Goal: Task Accomplishment & Management: Use online tool/utility

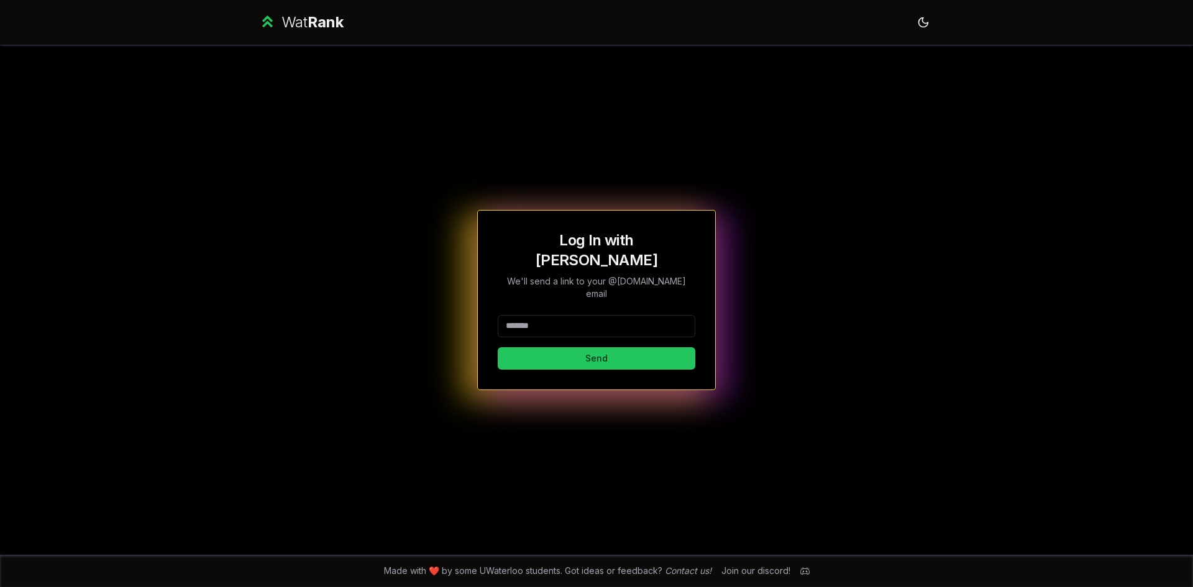
click at [576, 315] on input at bounding box center [597, 326] width 198 height 22
click at [614, 347] on button "Send" at bounding box center [597, 358] width 198 height 22
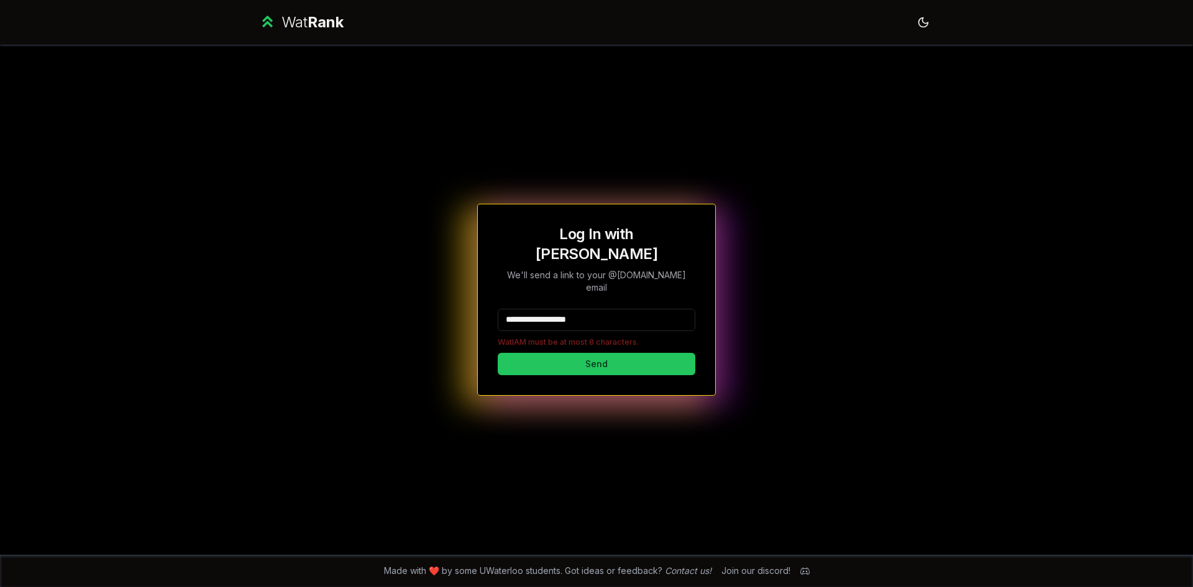
drag, startPoint x: 609, startPoint y: 303, endPoint x: 541, endPoint y: 303, distance: 67.8
click at [541, 309] on input "**********" at bounding box center [597, 320] width 198 height 22
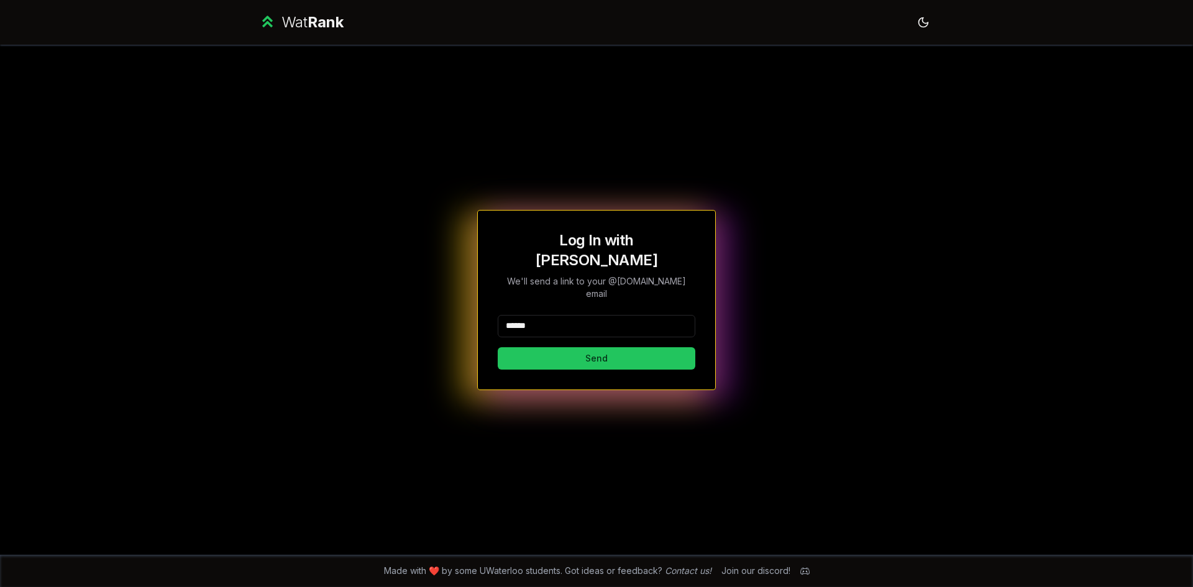
type input "******"
drag, startPoint x: 798, startPoint y: 447, endPoint x: 753, endPoint y: 464, distance: 48.0
click at [795, 449] on div "Log In with WatIAM We'll send a link to your @[DOMAIN_NAME] email ****** Send" at bounding box center [597, 300] width 716 height 510
click at [553, 350] on button "Send" at bounding box center [597, 358] width 198 height 22
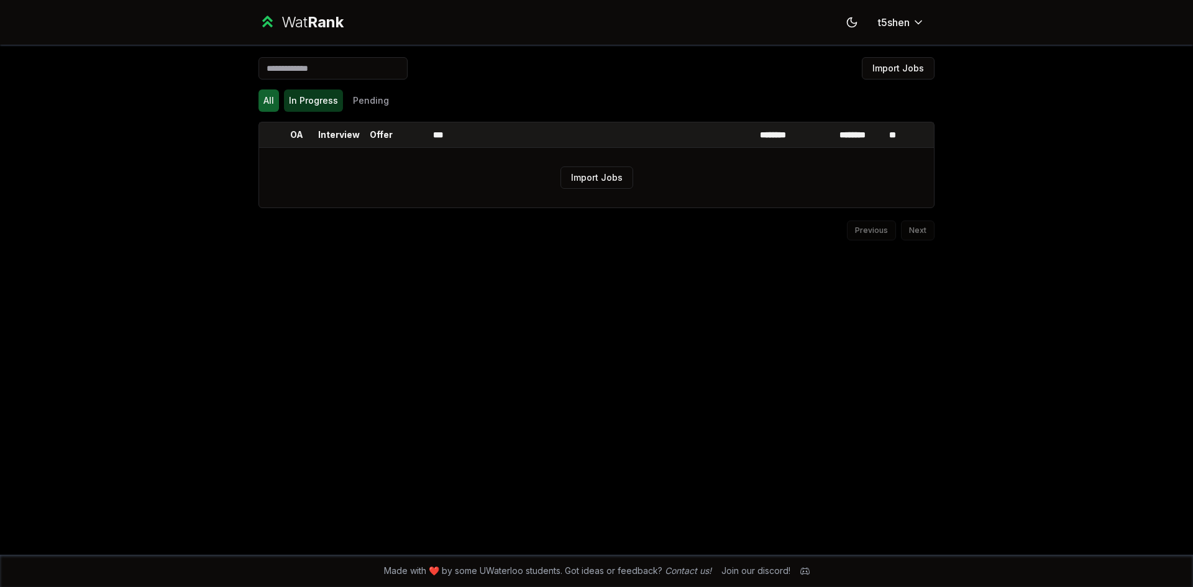
click at [316, 102] on button "In Progress" at bounding box center [313, 101] width 59 height 22
click at [374, 107] on button "Pending" at bounding box center [371, 101] width 46 height 22
click at [319, 98] on button "In Progress" at bounding box center [313, 101] width 59 height 22
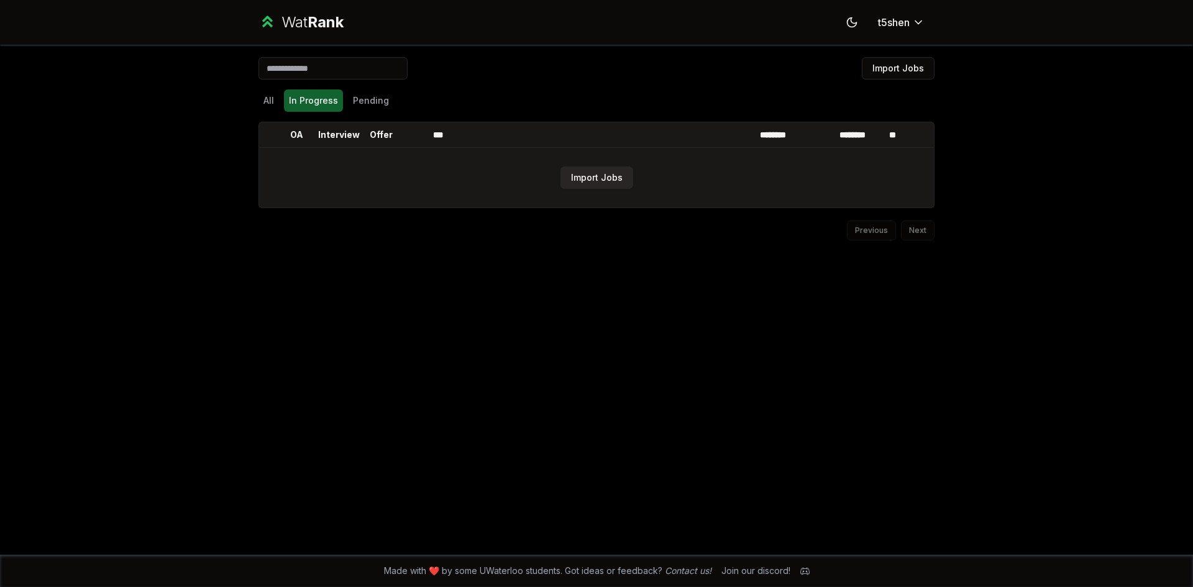
click at [604, 172] on button "Import Jobs" at bounding box center [597, 178] width 73 height 22
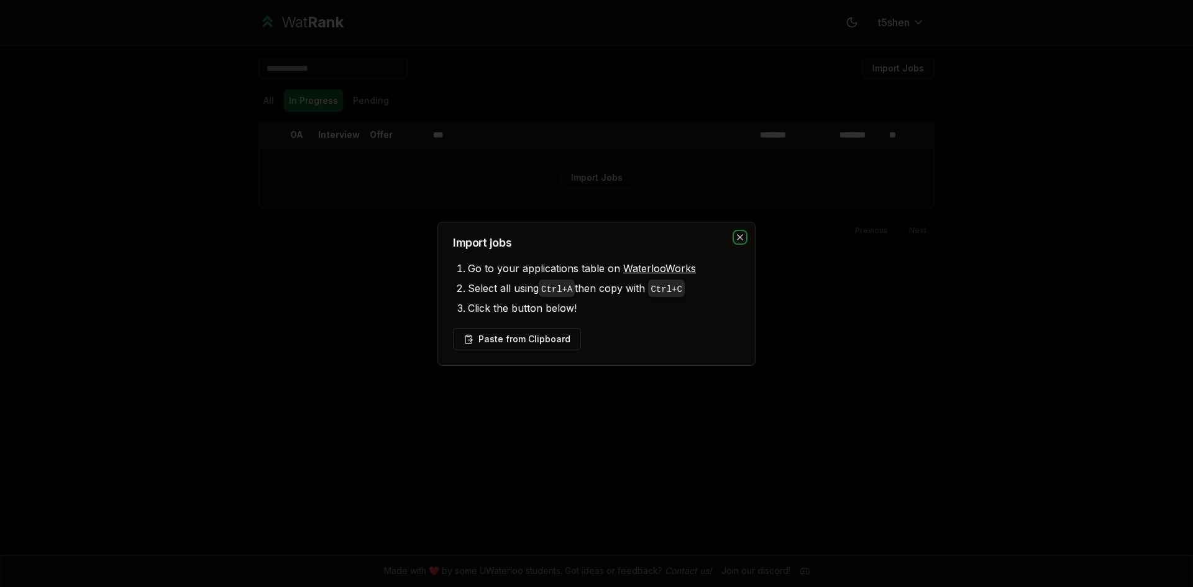
click at [743, 236] on icon "button" at bounding box center [740, 237] width 10 height 10
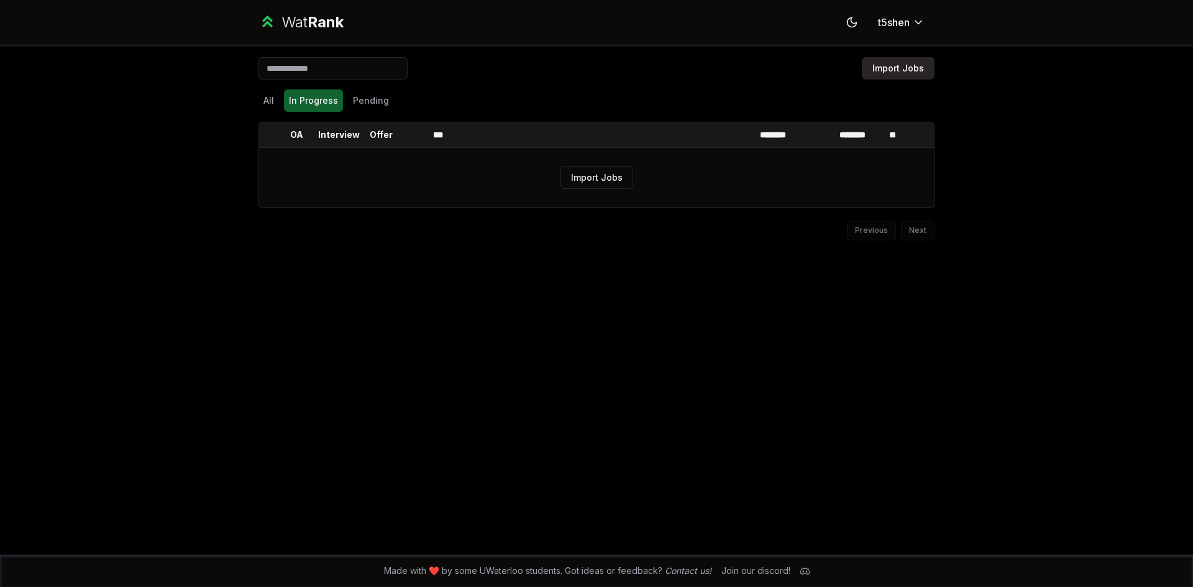
click at [903, 67] on button "Import Jobs" at bounding box center [898, 68] width 73 height 22
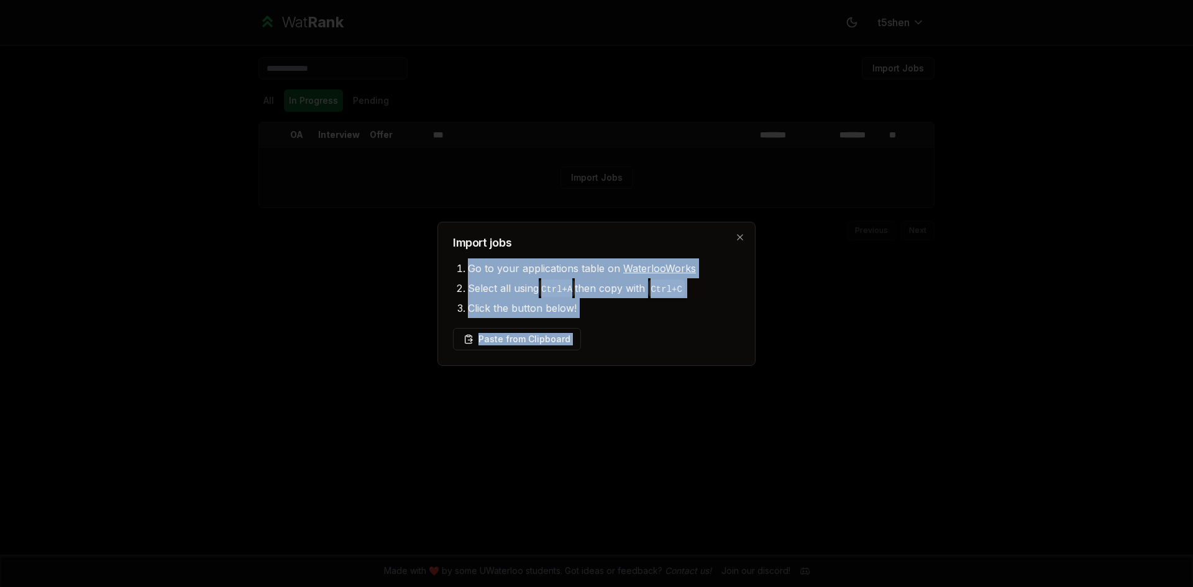
drag, startPoint x: 746, startPoint y: 236, endPoint x: 679, endPoint y: 265, distance: 72.6
click at [730, 241] on div "Import jobs Go to your applications table on WaterlooWorks Select all using Ctr…" at bounding box center [597, 294] width 318 height 144
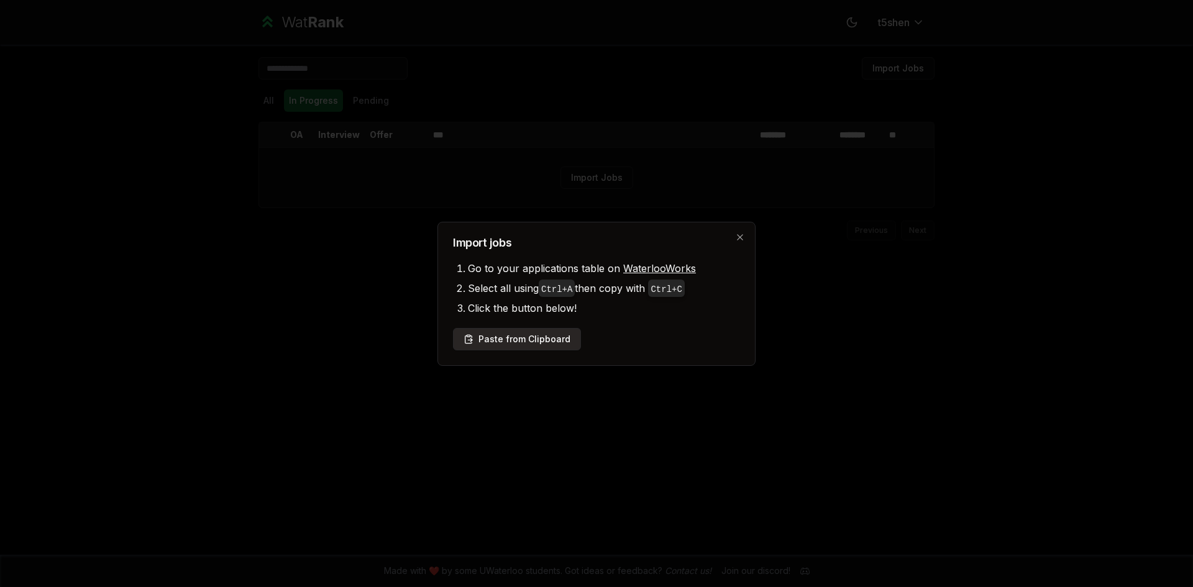
click at [536, 342] on button "Paste from Clipboard" at bounding box center [517, 339] width 128 height 22
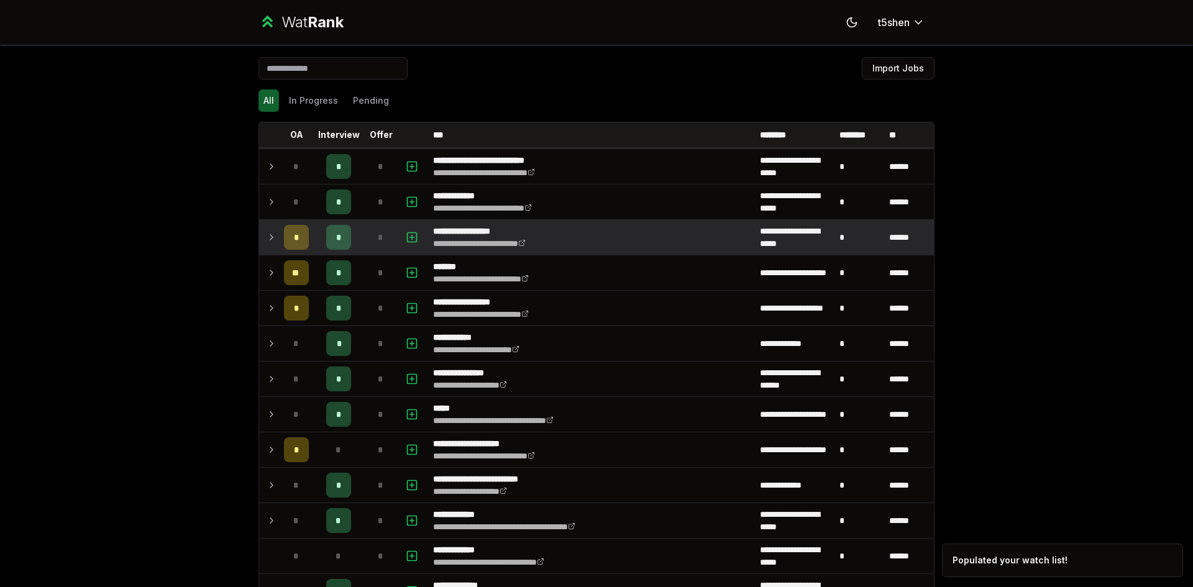
click at [270, 234] on icon at bounding box center [272, 237] width 10 height 15
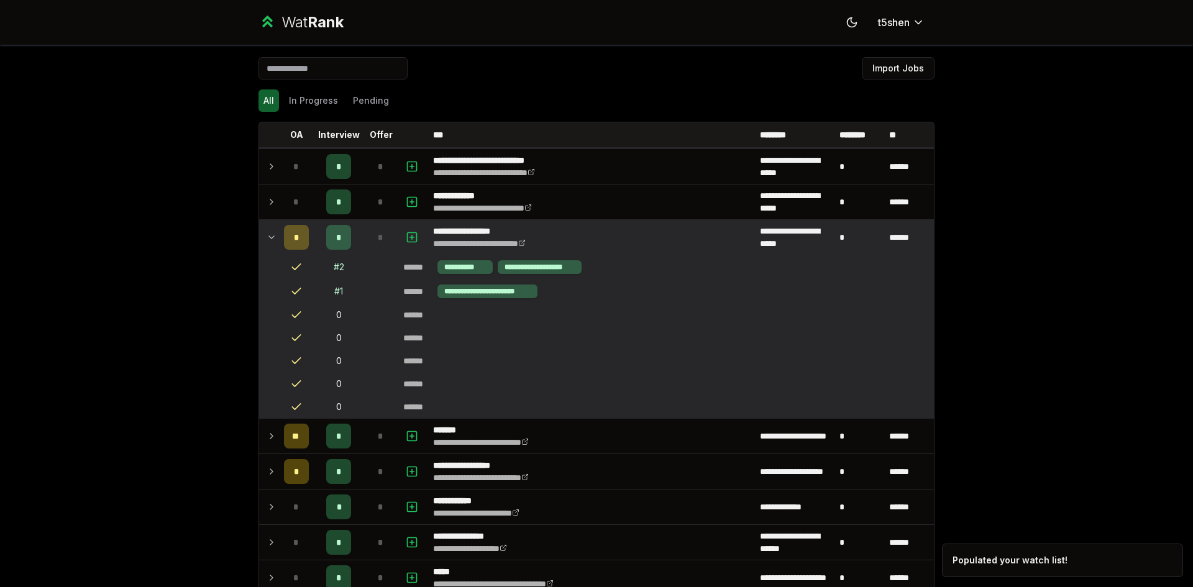
click at [270, 234] on icon at bounding box center [272, 237] width 10 height 15
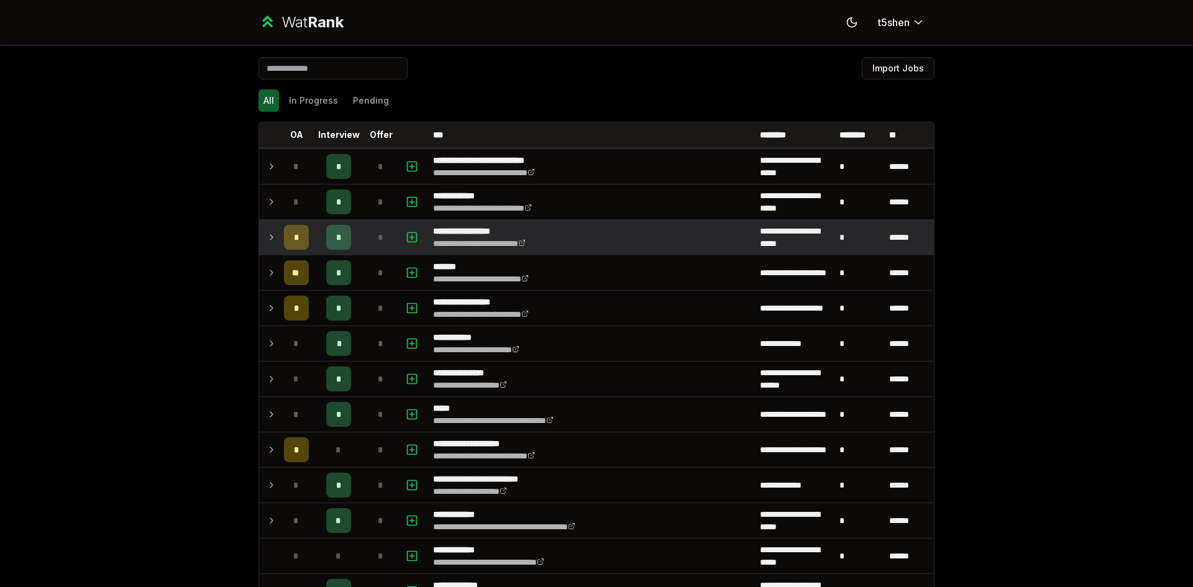
click at [270, 234] on icon at bounding box center [272, 237] width 10 height 15
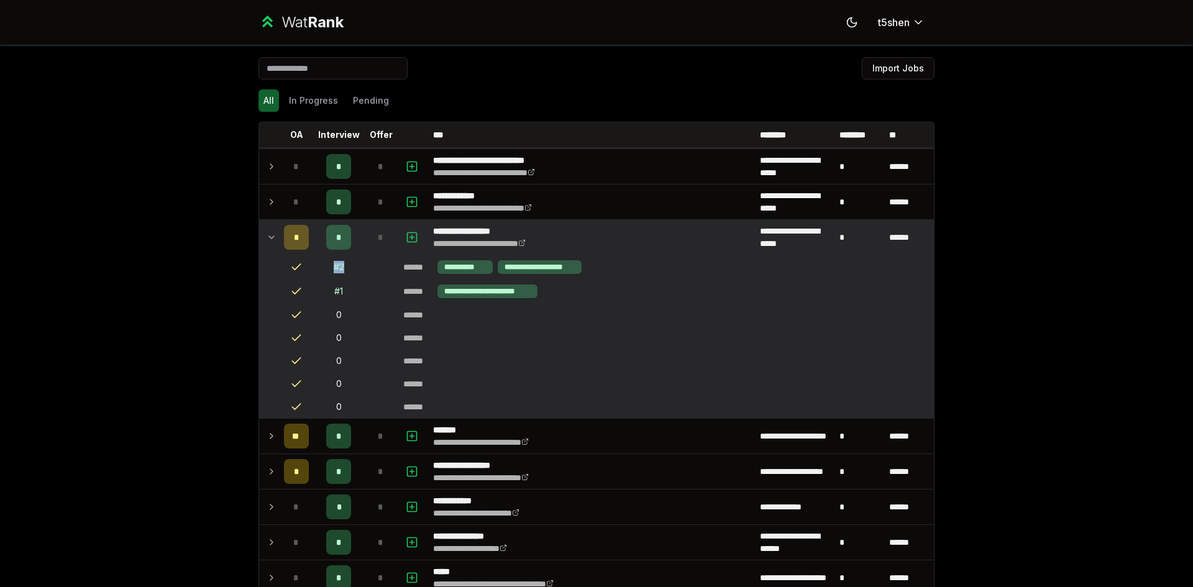
drag, startPoint x: 345, startPoint y: 269, endPoint x: 324, endPoint y: 269, distance: 20.5
click at [324, 269] on td "# 2" at bounding box center [339, 267] width 50 height 24
drag, startPoint x: 288, startPoint y: 242, endPoint x: 293, endPoint y: 251, distance: 10.9
click at [293, 251] on td "*" at bounding box center [296, 237] width 35 height 35
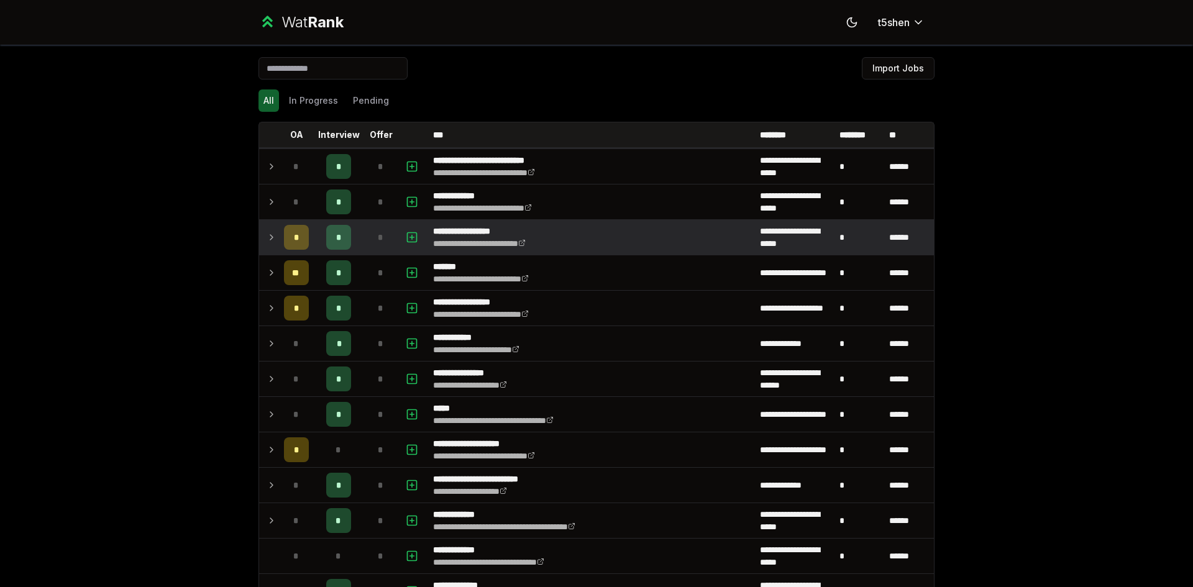
drag, startPoint x: 236, startPoint y: 250, endPoint x: 286, endPoint y: 240, distance: 51.3
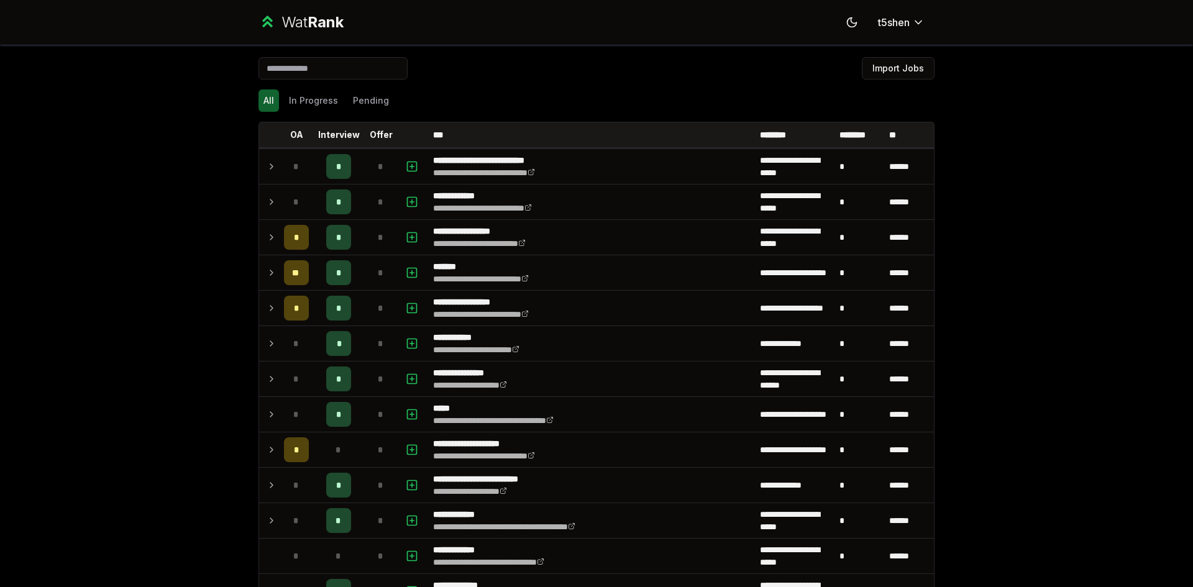
click at [268, 241] on icon at bounding box center [272, 237] width 10 height 15
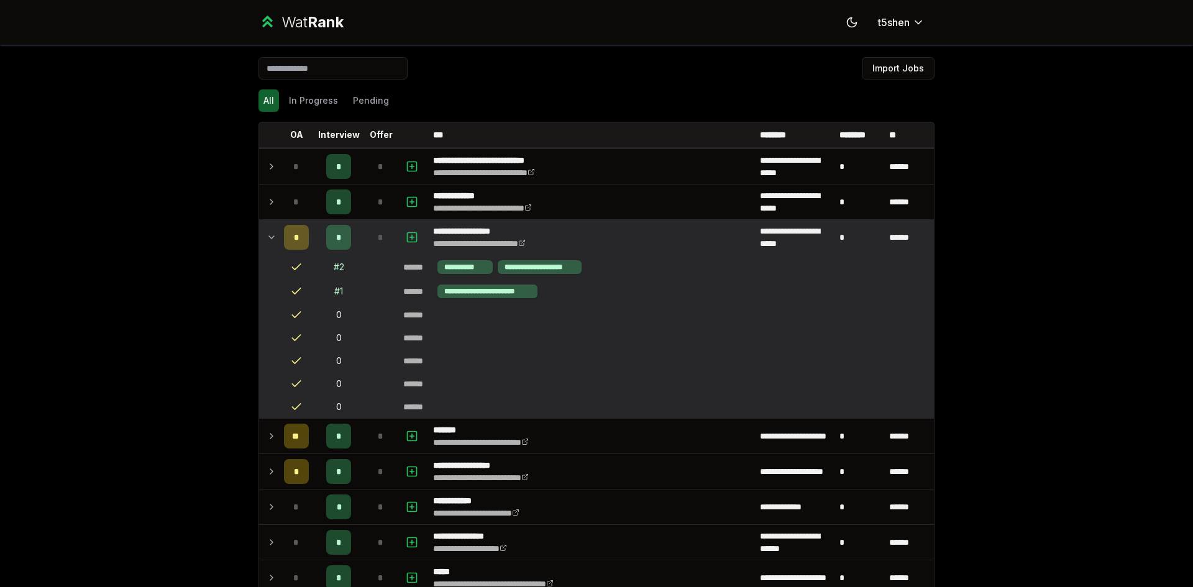
click at [268, 241] on icon at bounding box center [272, 237] width 10 height 15
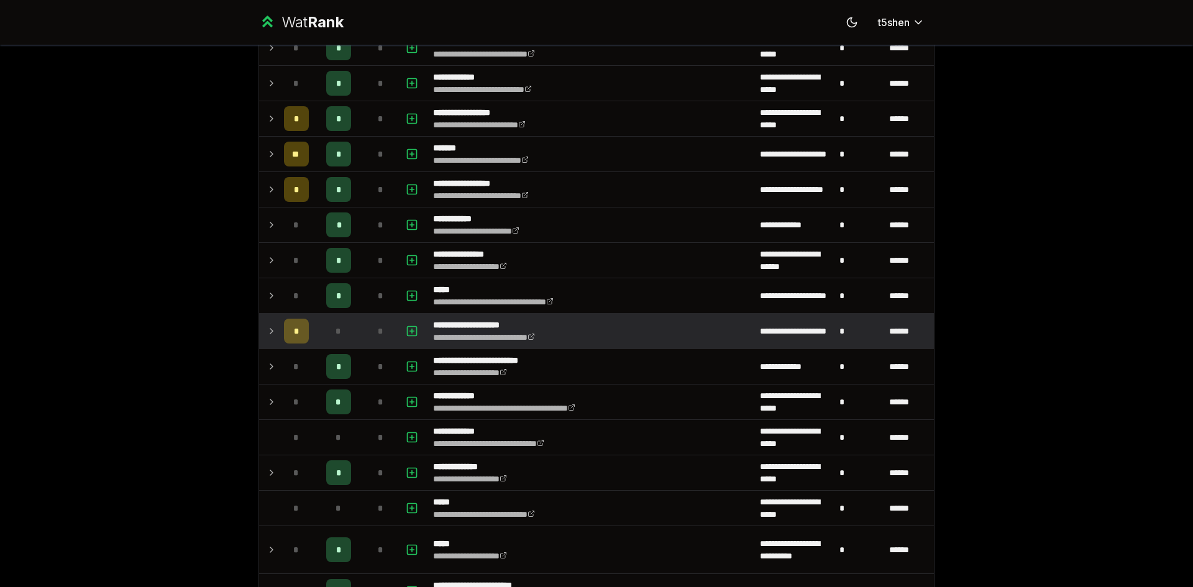
scroll to position [124, 0]
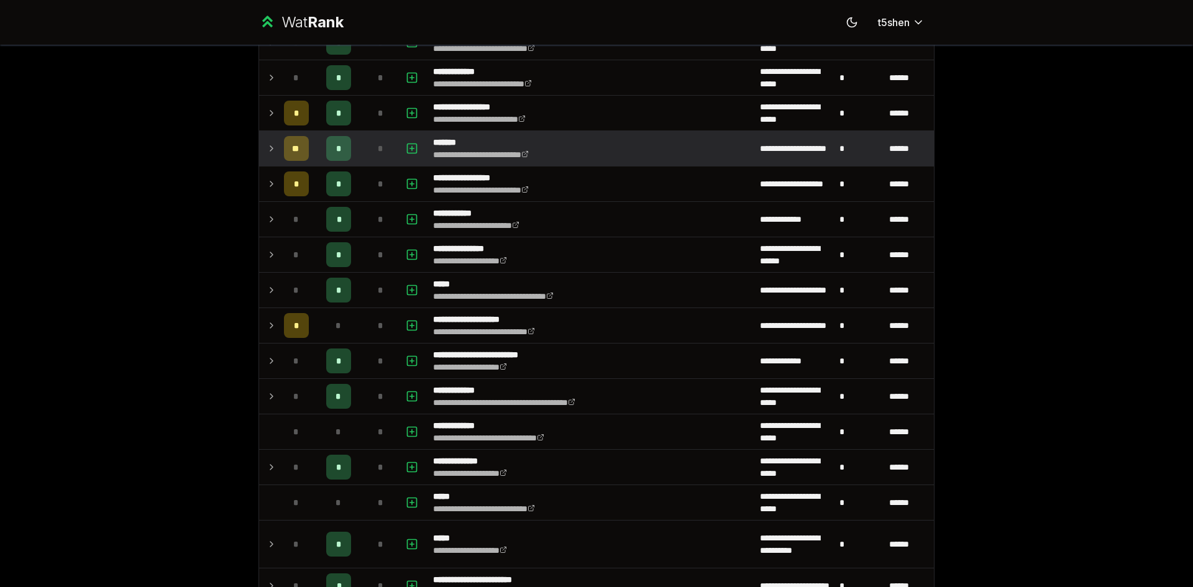
click at [267, 149] on icon at bounding box center [272, 148] width 10 height 15
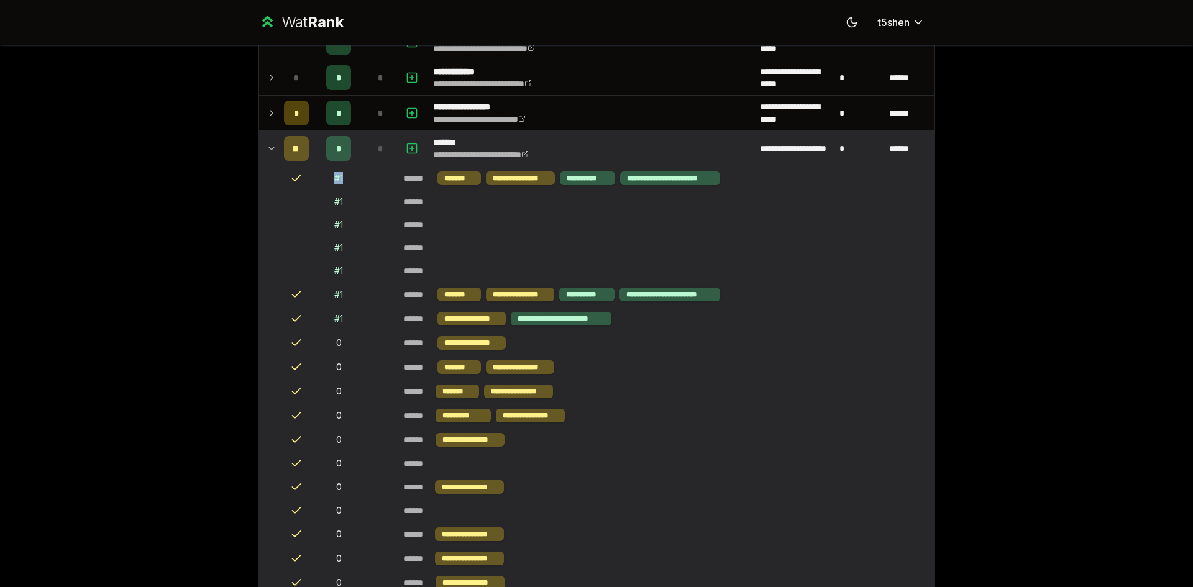
drag, startPoint x: 330, startPoint y: 180, endPoint x: 341, endPoint y: 180, distance: 10.6
click at [341, 180] on td "# 1" at bounding box center [339, 179] width 50 height 24
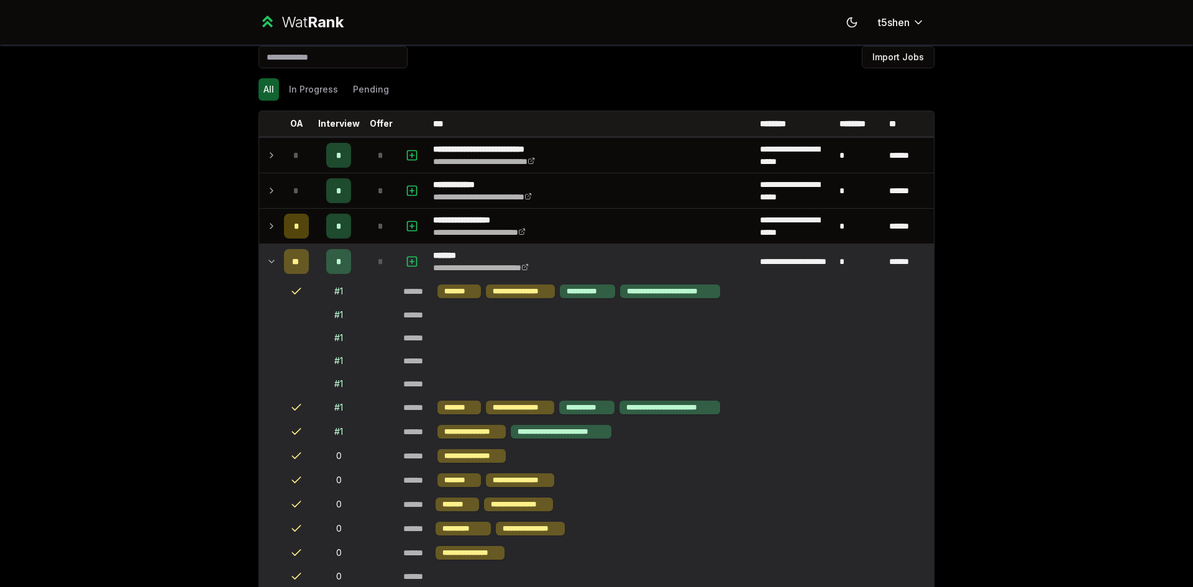
scroll to position [0, 0]
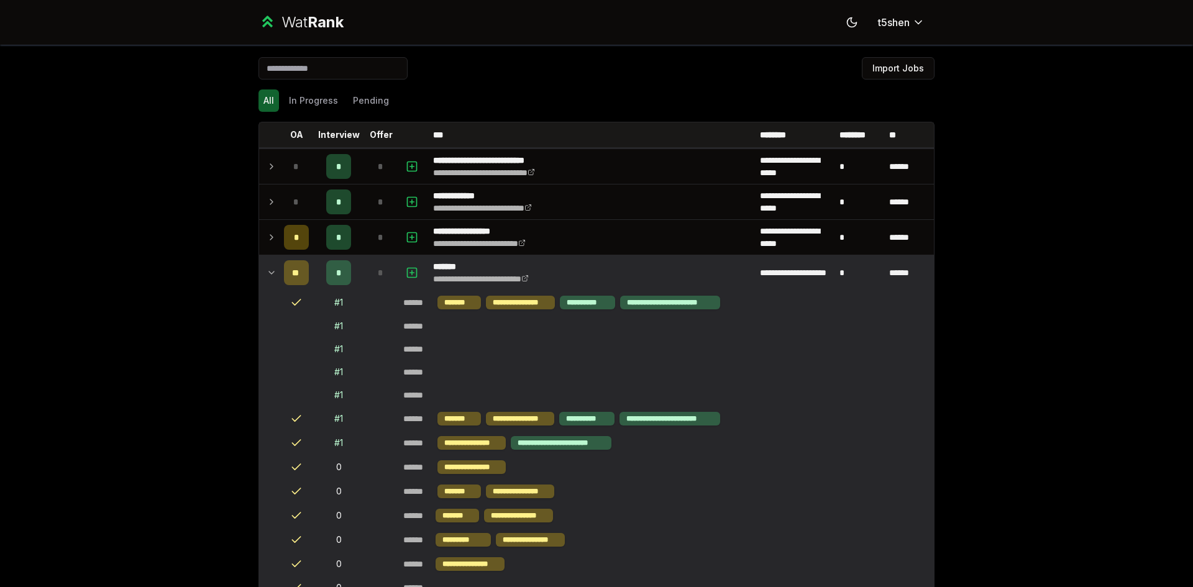
click at [269, 272] on icon at bounding box center [272, 272] width 10 height 15
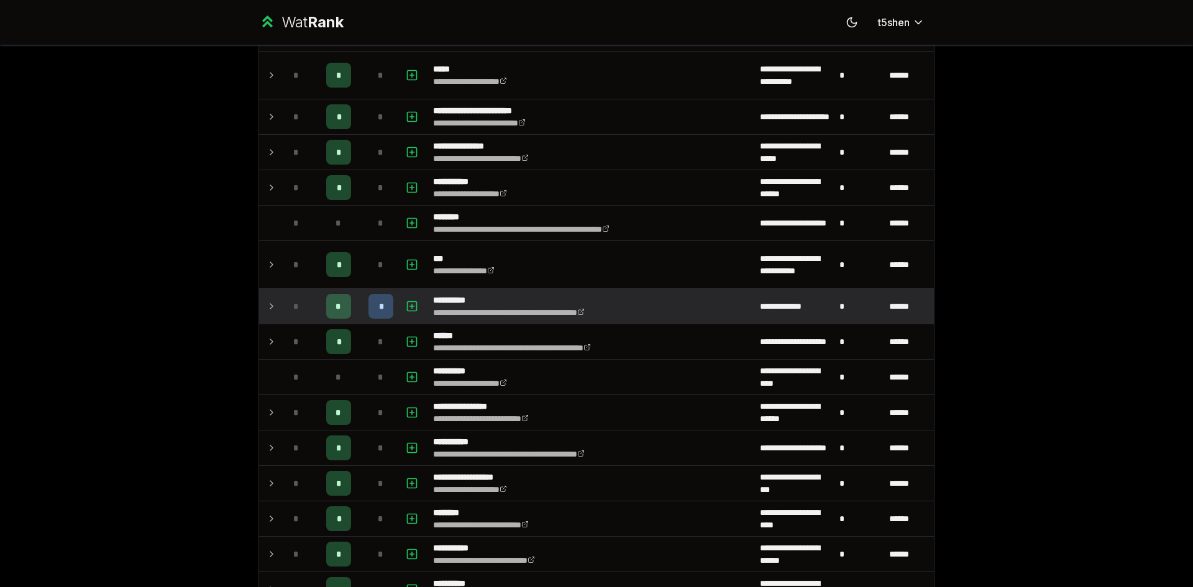
scroll to position [622, 0]
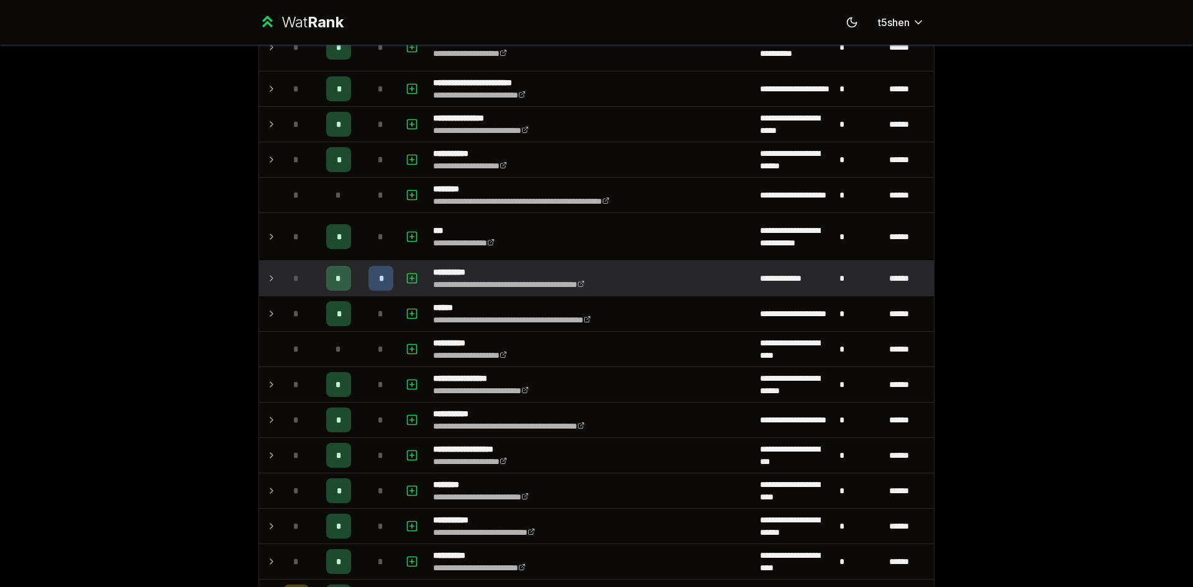
click at [369, 284] on div "*" at bounding box center [381, 278] width 25 height 25
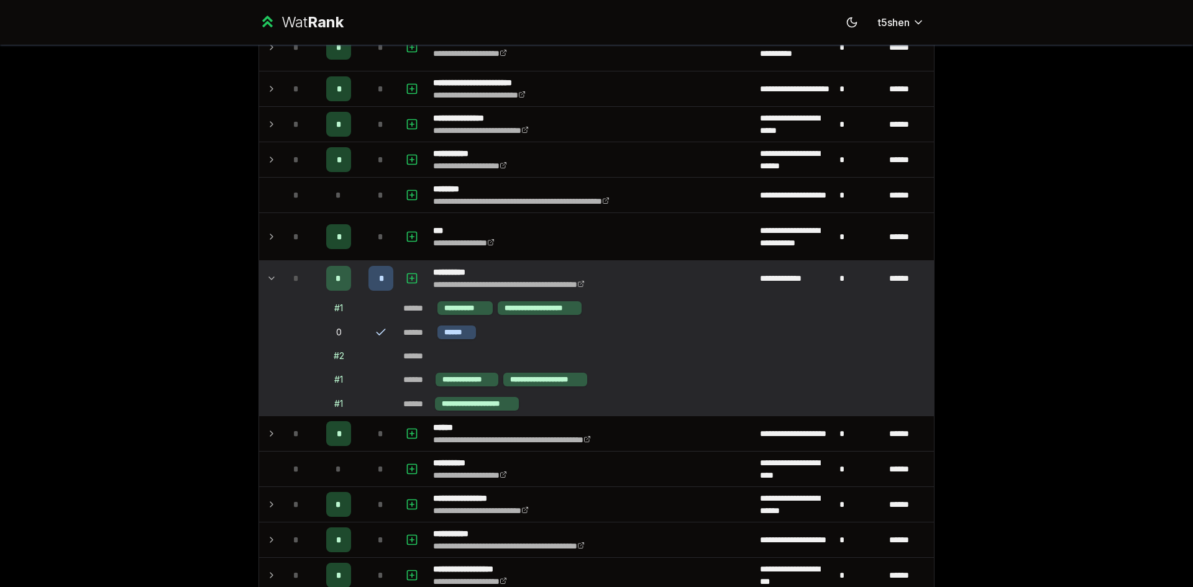
click at [370, 285] on div "*" at bounding box center [381, 278] width 25 height 25
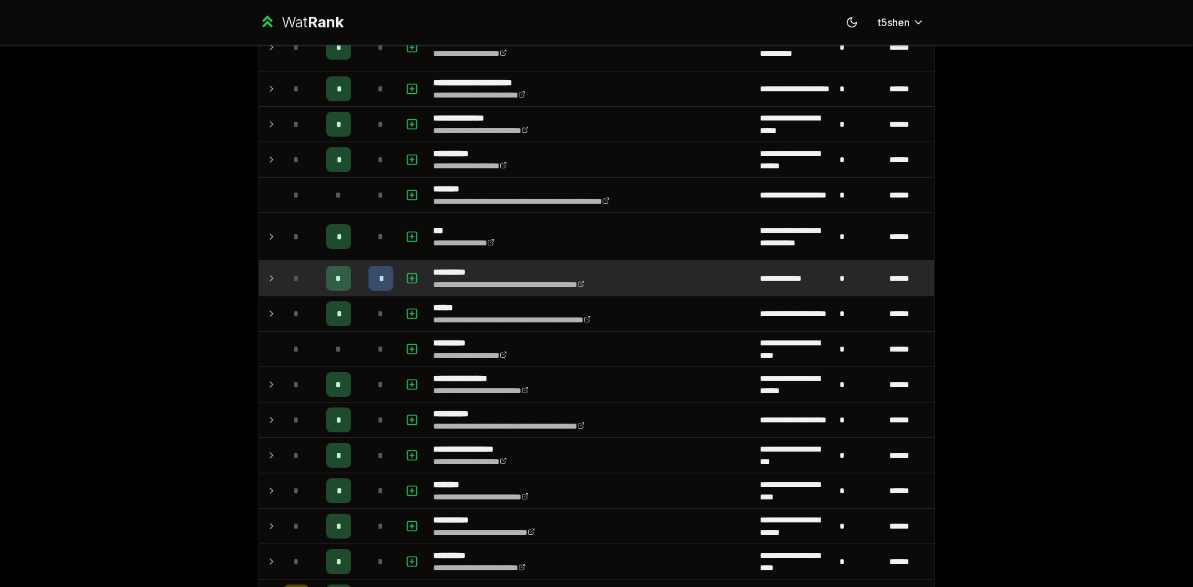
scroll to position [932, 0]
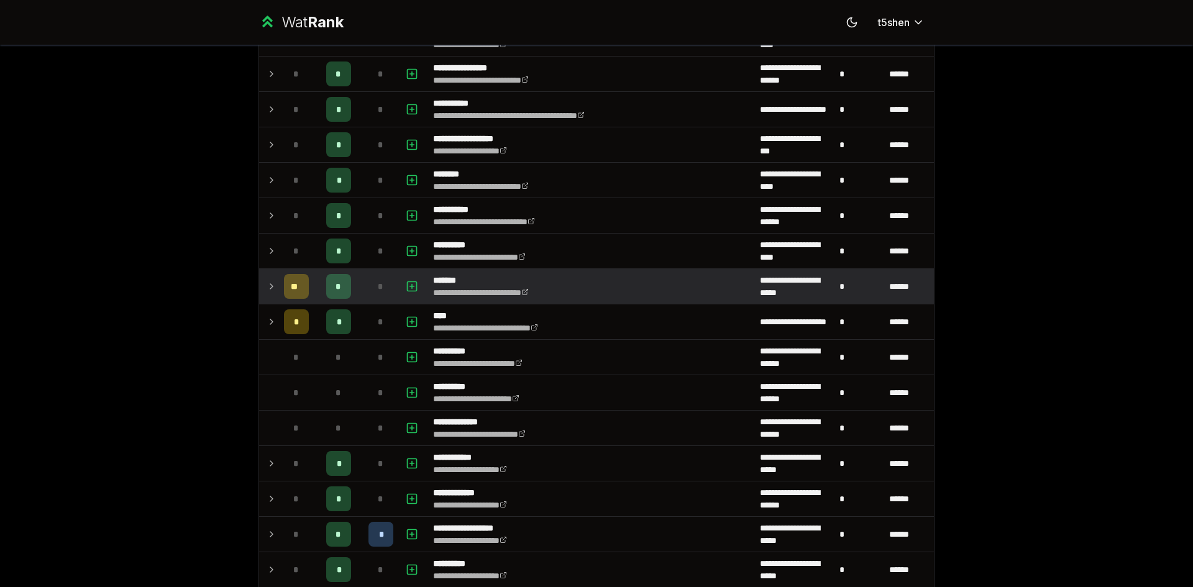
click at [270, 286] on icon at bounding box center [272, 286] width 10 height 15
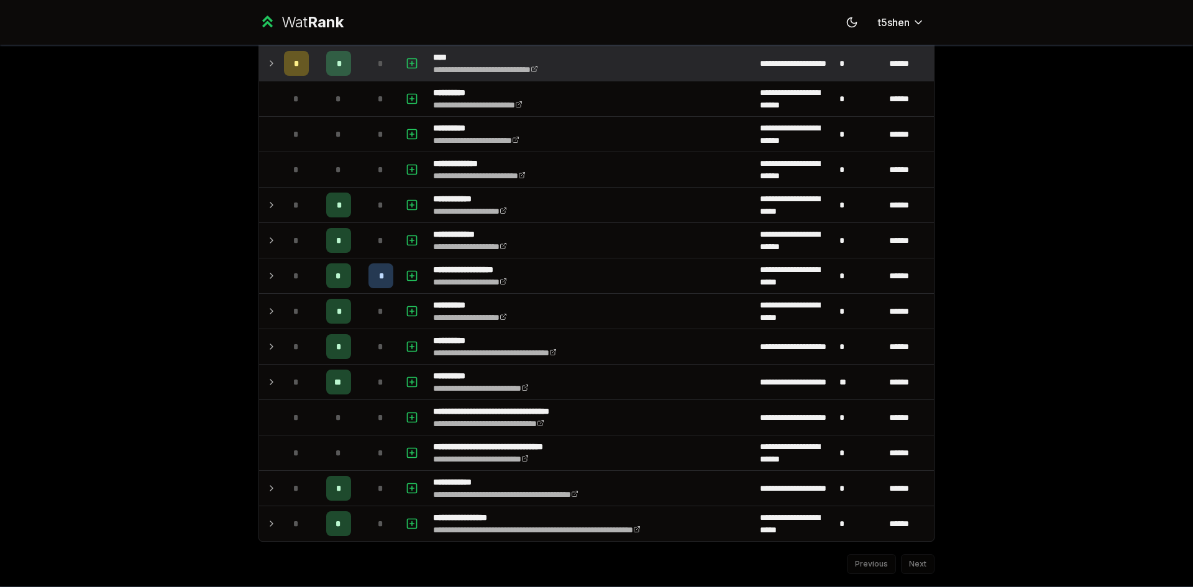
scroll to position [1929, 0]
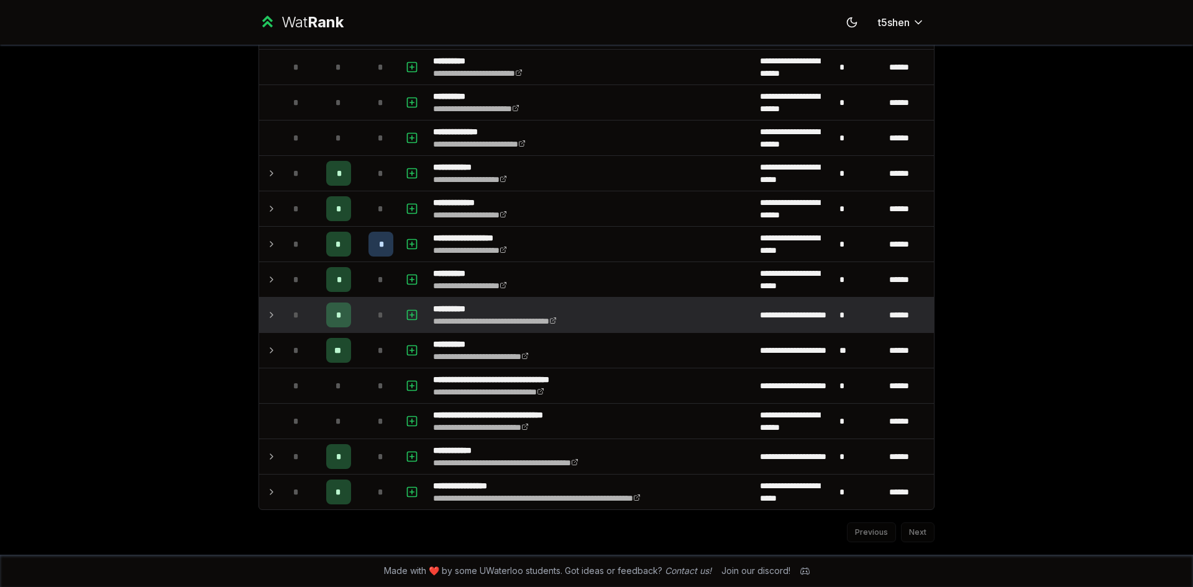
click at [284, 316] on div "*" at bounding box center [296, 315] width 25 height 25
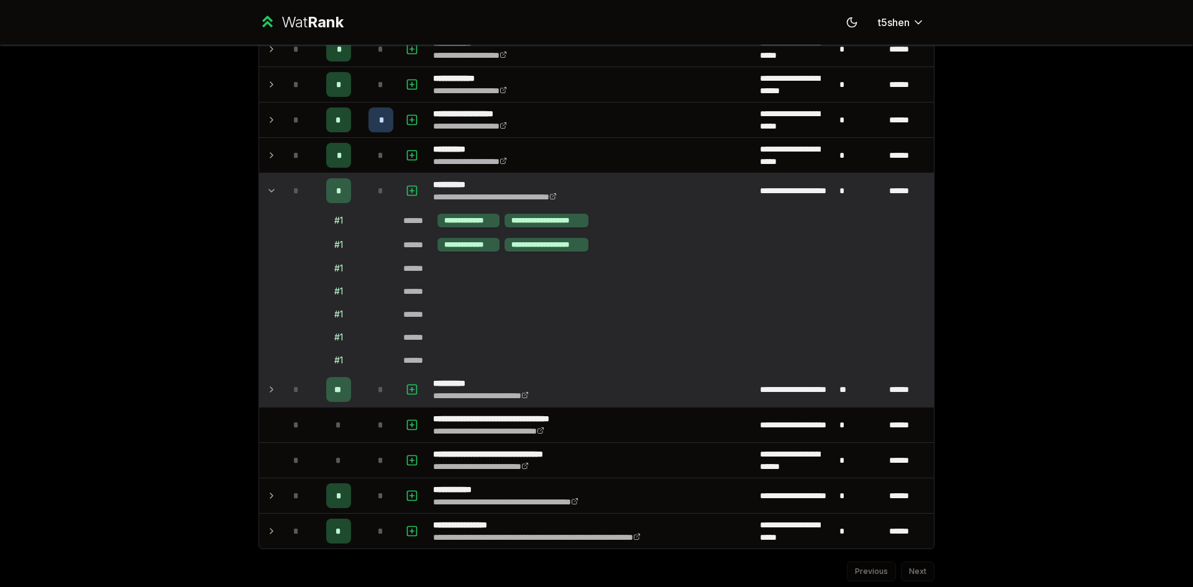
click at [269, 388] on icon at bounding box center [272, 389] width 10 height 15
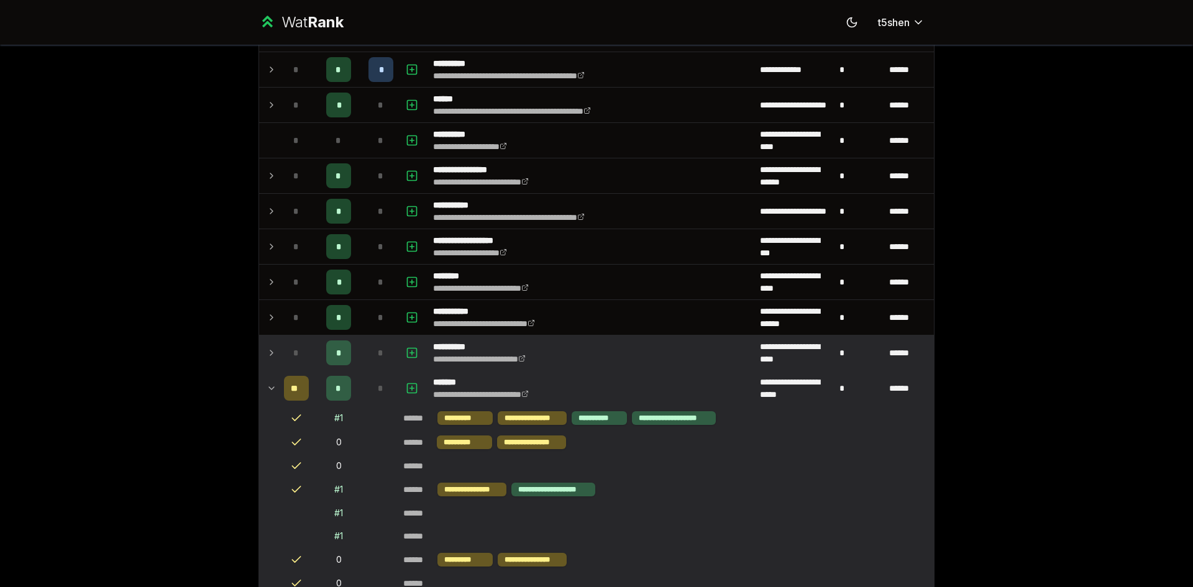
scroll to position [969, 0]
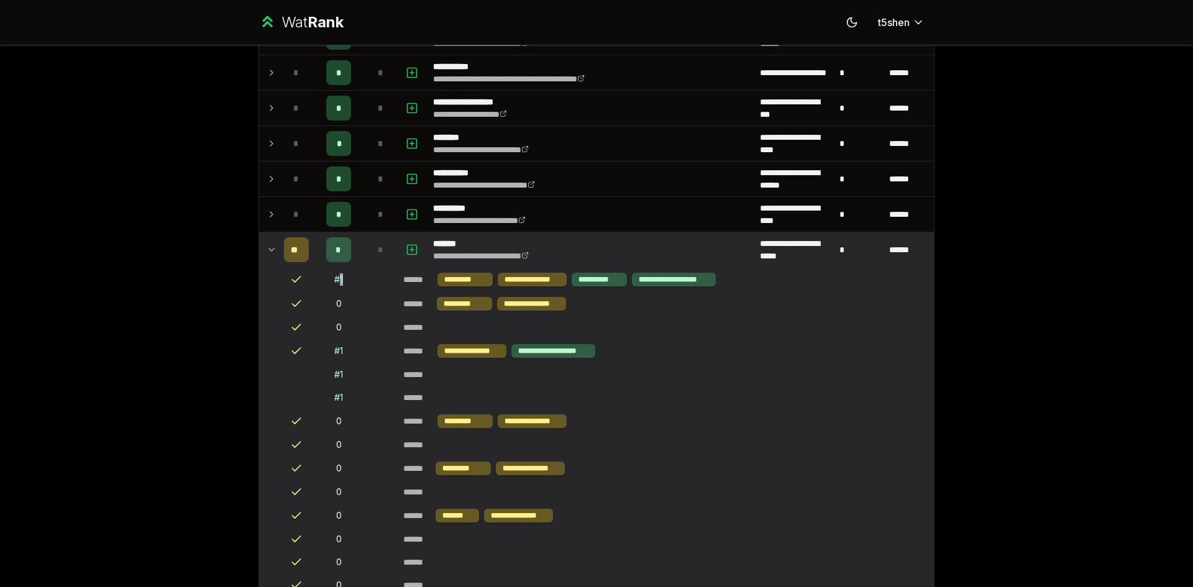
drag, startPoint x: 334, startPoint y: 283, endPoint x: 344, endPoint y: 285, distance: 10.1
click at [344, 285] on td "# 1" at bounding box center [339, 280] width 50 height 24
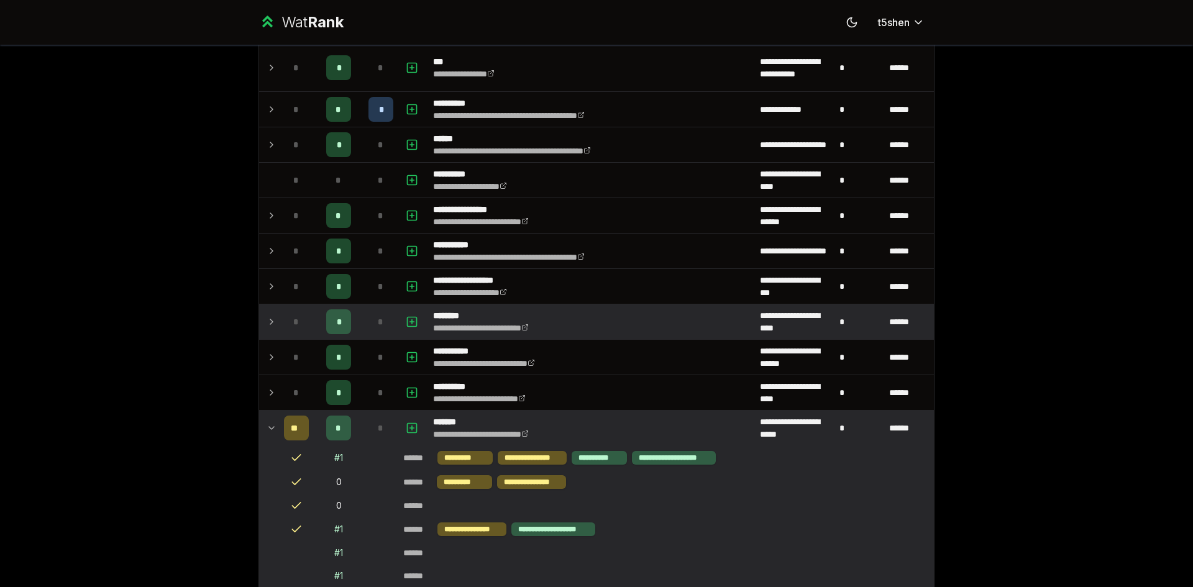
scroll to position [596, 0]
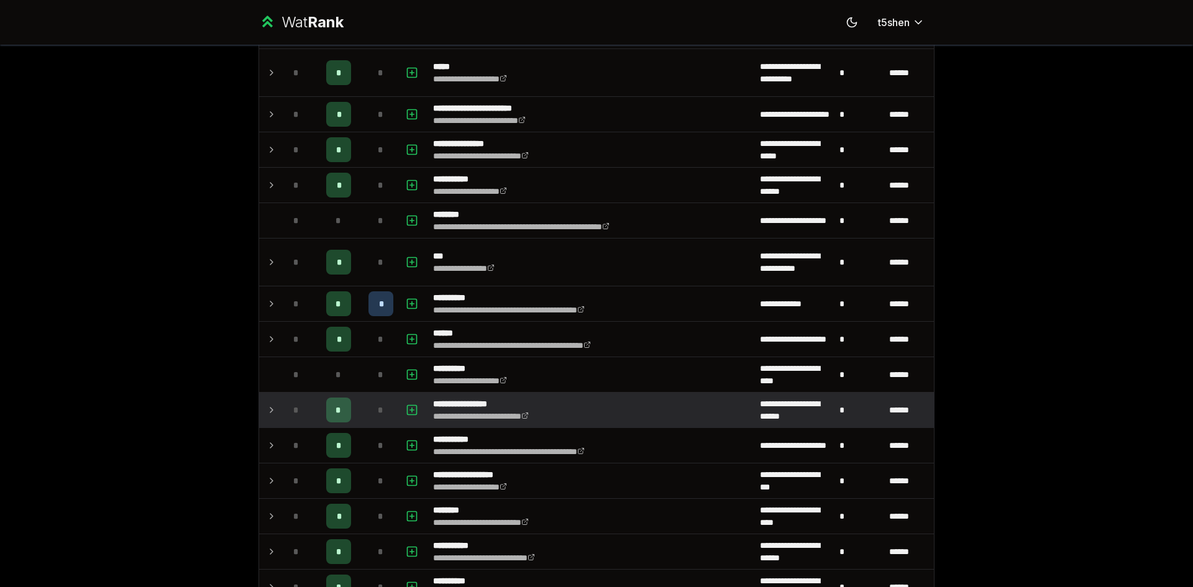
click at [270, 412] on icon at bounding box center [271, 410] width 2 height 5
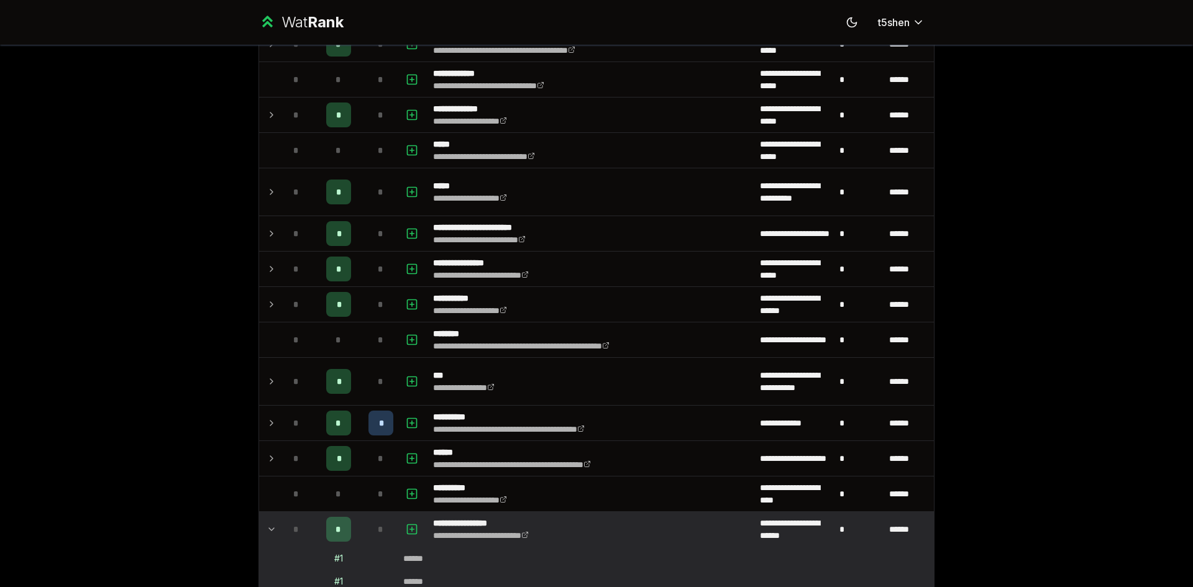
scroll to position [472, 0]
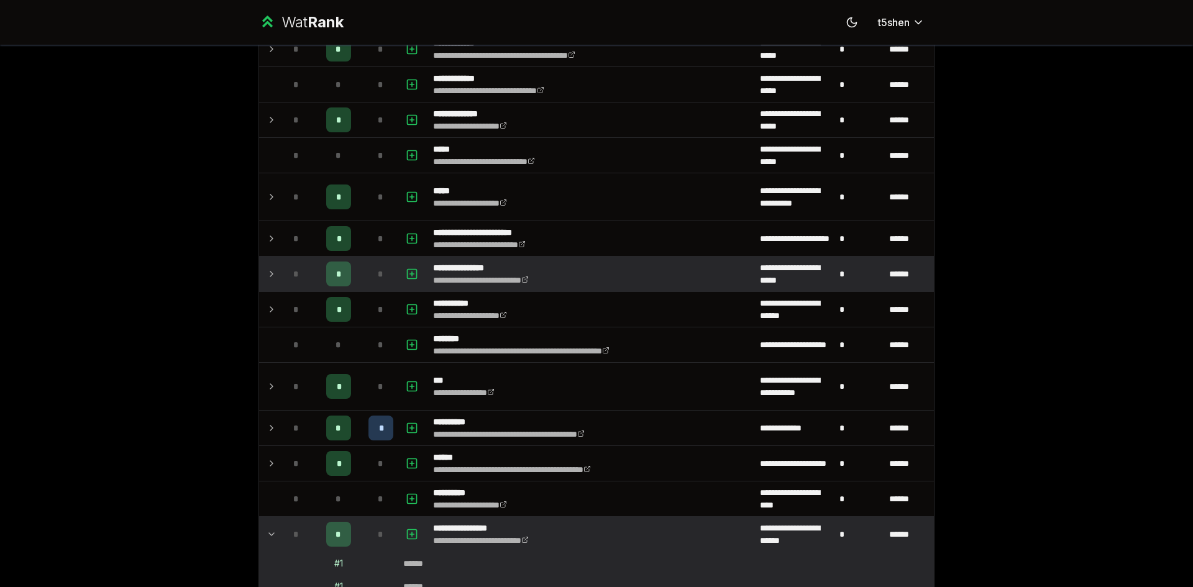
click at [295, 276] on div "*" at bounding box center [296, 274] width 25 height 25
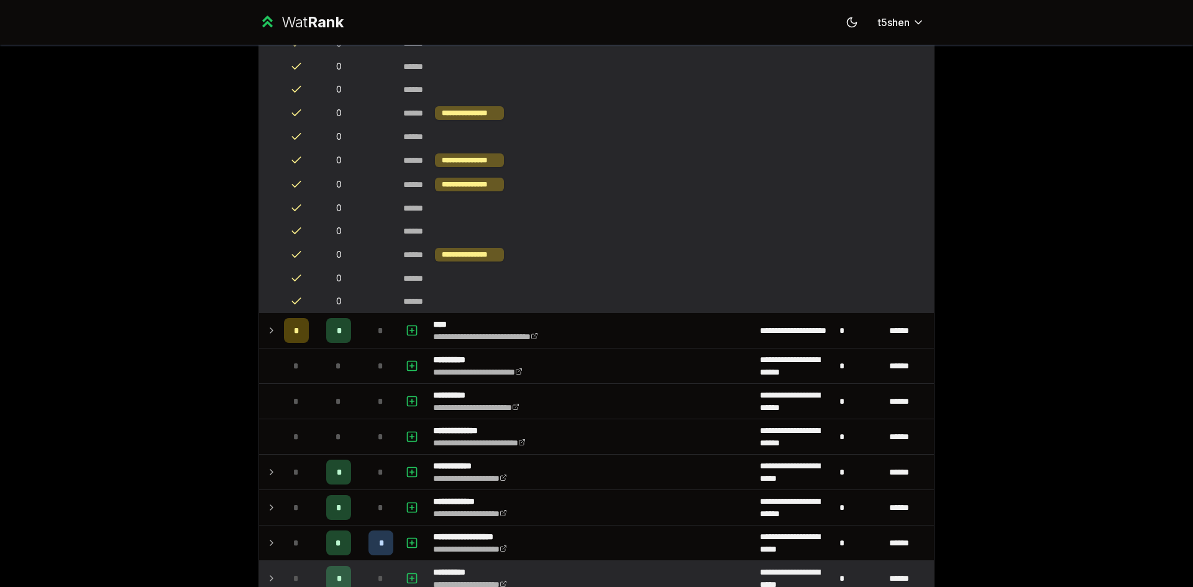
scroll to position [2176, 0]
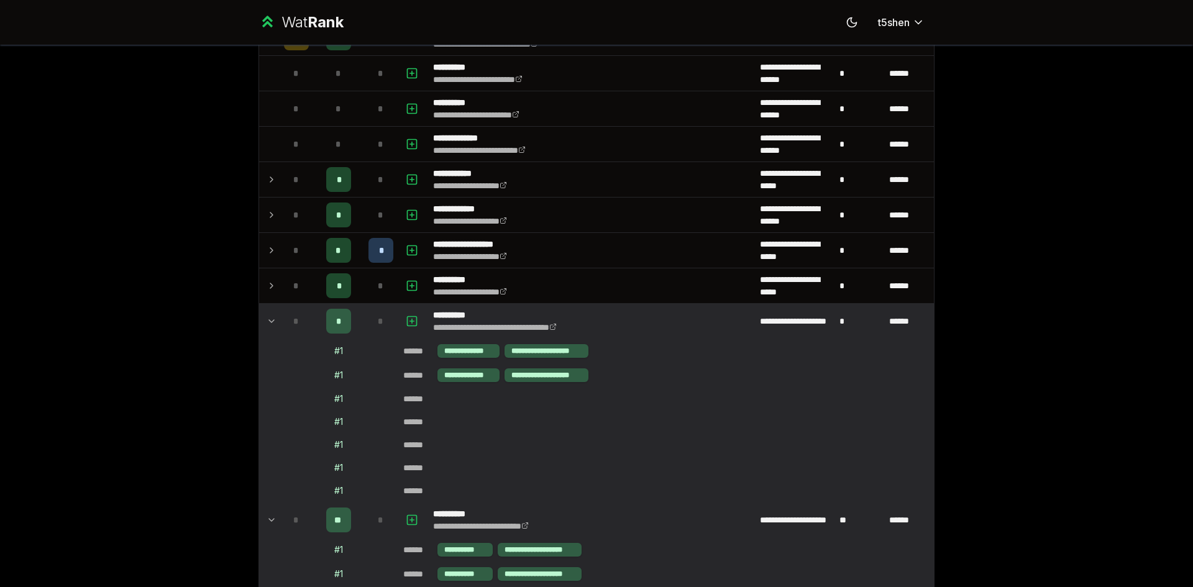
click at [267, 319] on icon at bounding box center [272, 321] width 10 height 15
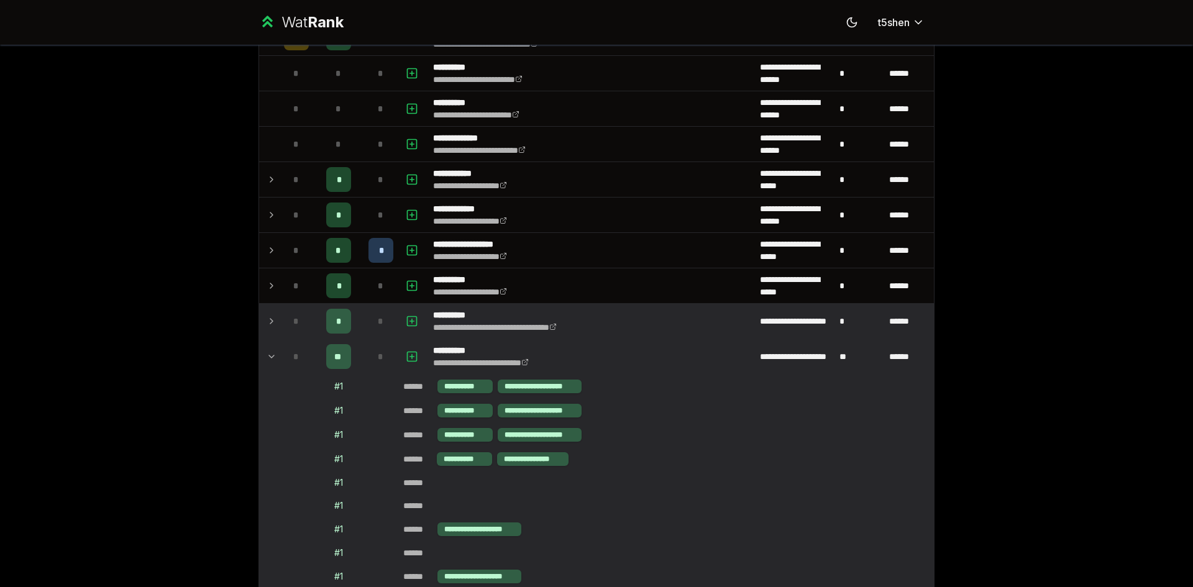
click at [271, 345] on td at bounding box center [269, 356] width 20 height 35
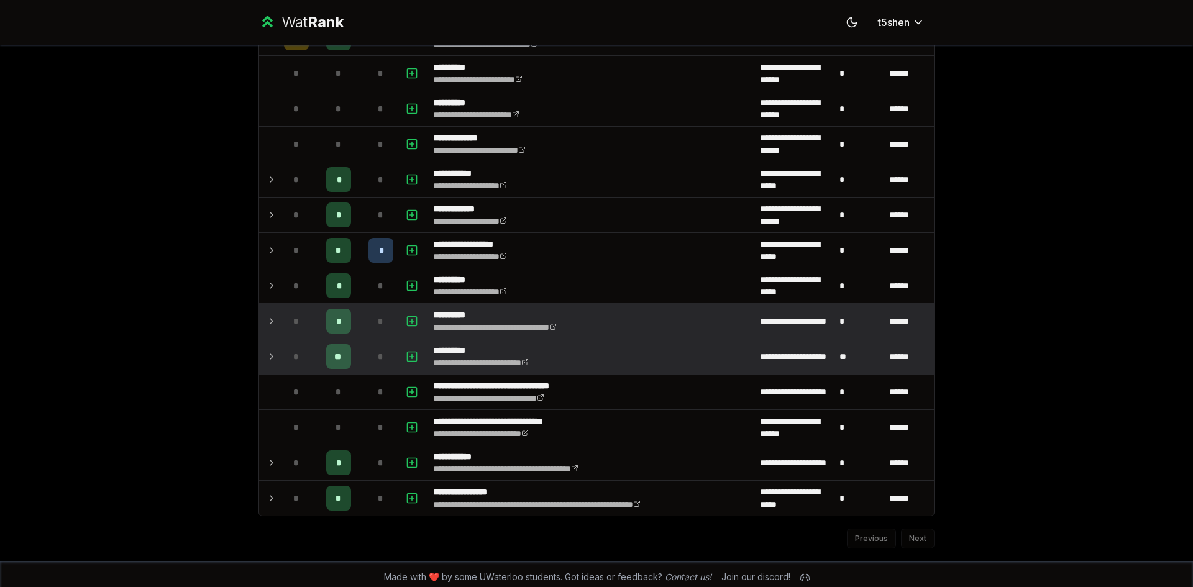
click at [273, 359] on td at bounding box center [269, 356] width 20 height 35
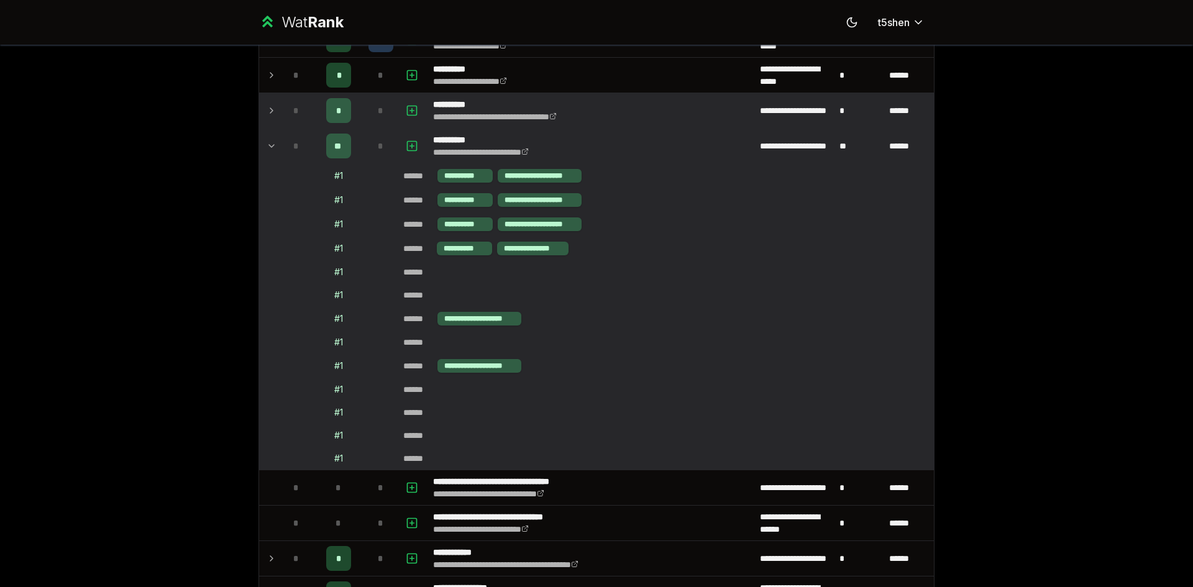
scroll to position [2362, 0]
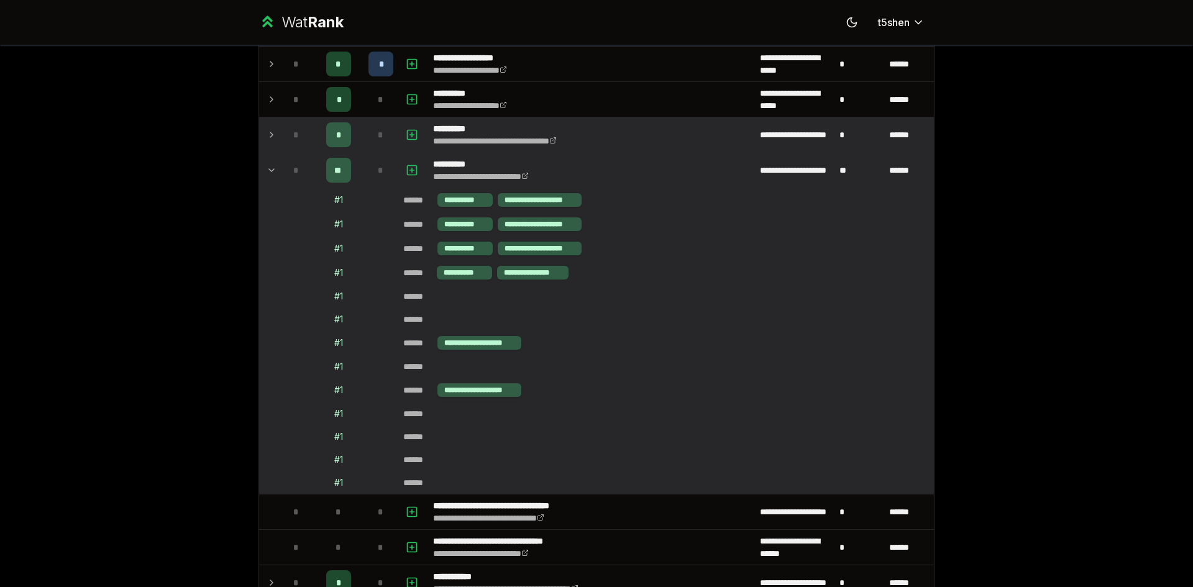
drag, startPoint x: 195, startPoint y: 362, endPoint x: 206, endPoint y: 311, distance: 51.7
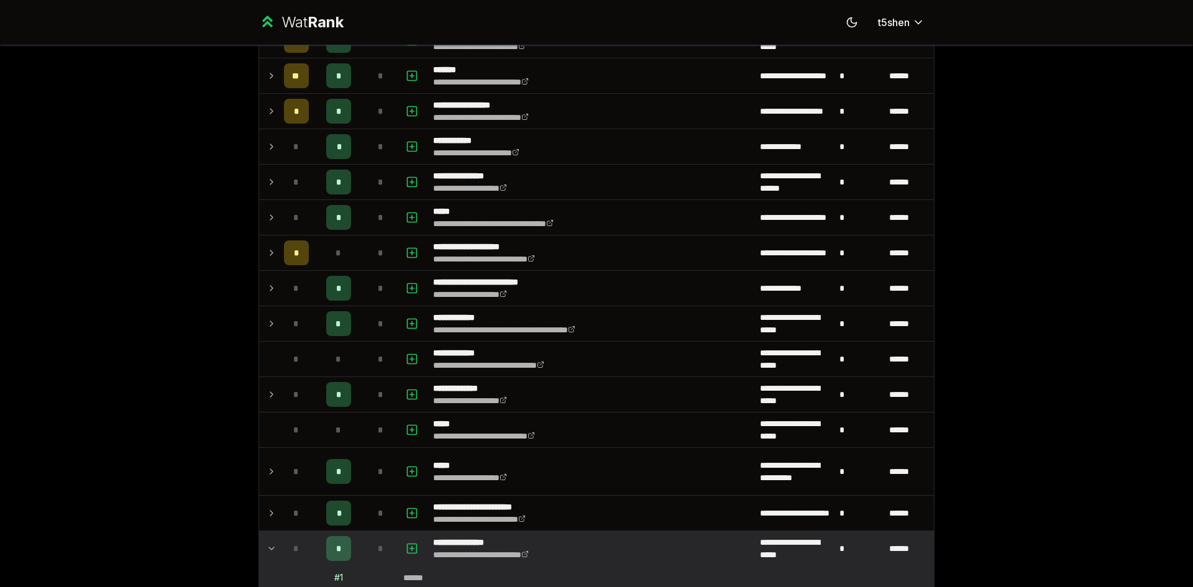
scroll to position [0, 0]
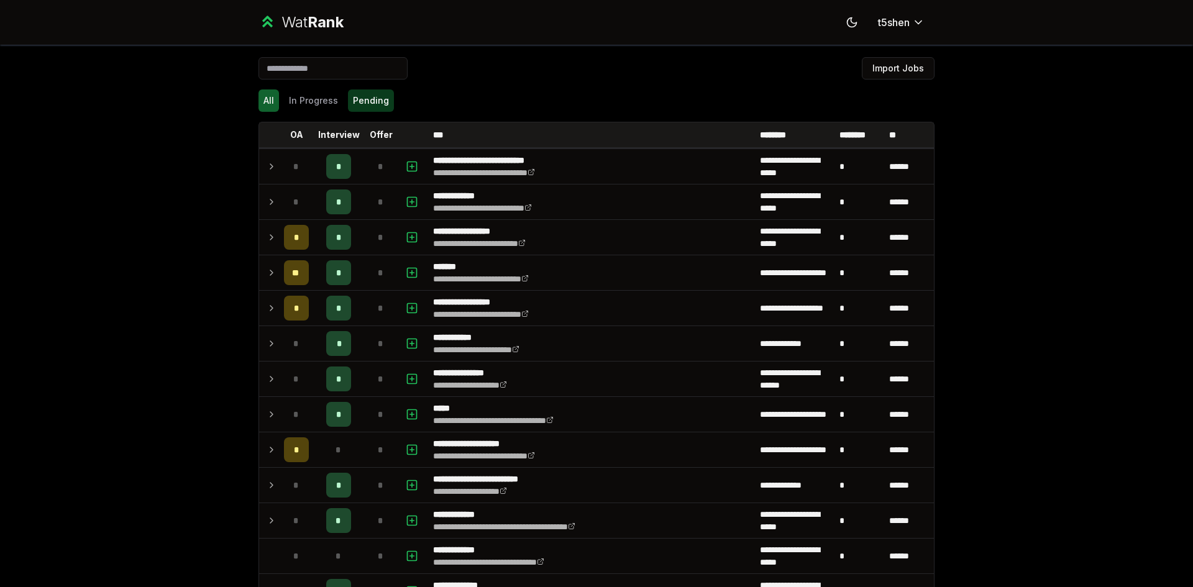
click at [356, 102] on button "Pending" at bounding box center [371, 101] width 46 height 22
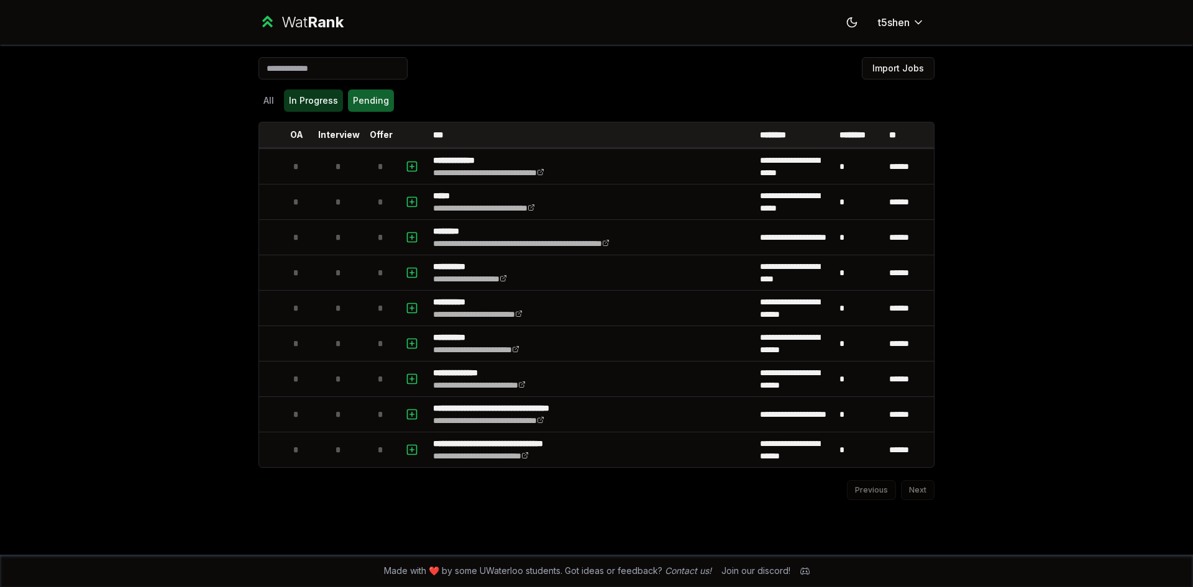
click at [313, 98] on button "In Progress" at bounding box center [313, 101] width 59 height 22
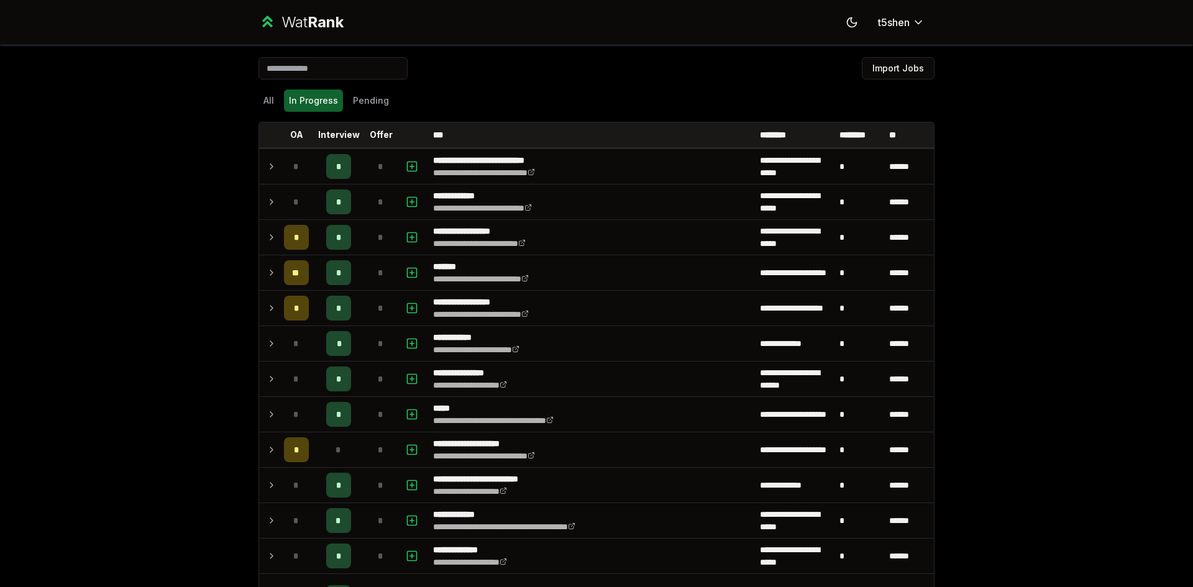
click at [275, 101] on div "All In Progress Pending" at bounding box center [597, 101] width 676 height 22
click at [259, 101] on button "All" at bounding box center [269, 101] width 21 height 22
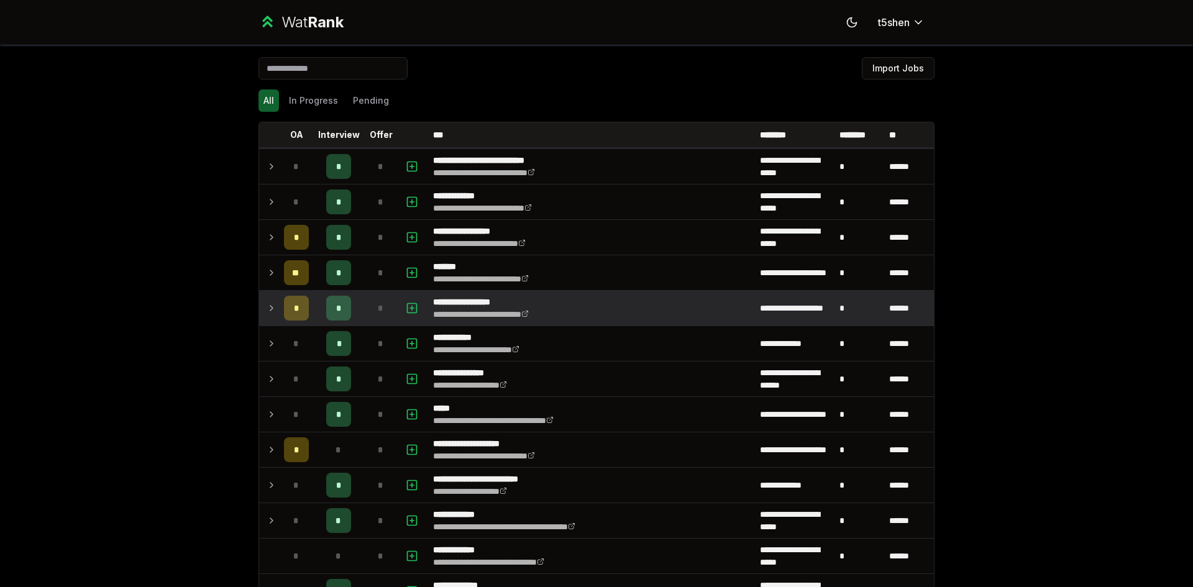
click at [259, 311] on td at bounding box center [269, 308] width 20 height 35
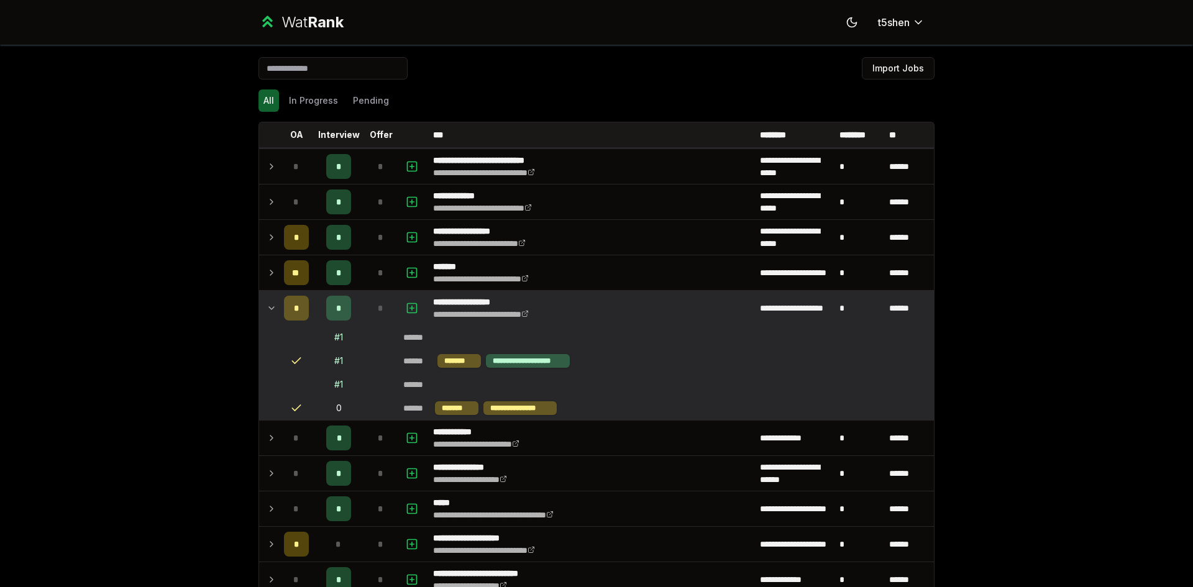
click at [290, 361] on icon at bounding box center [296, 361] width 12 height 12
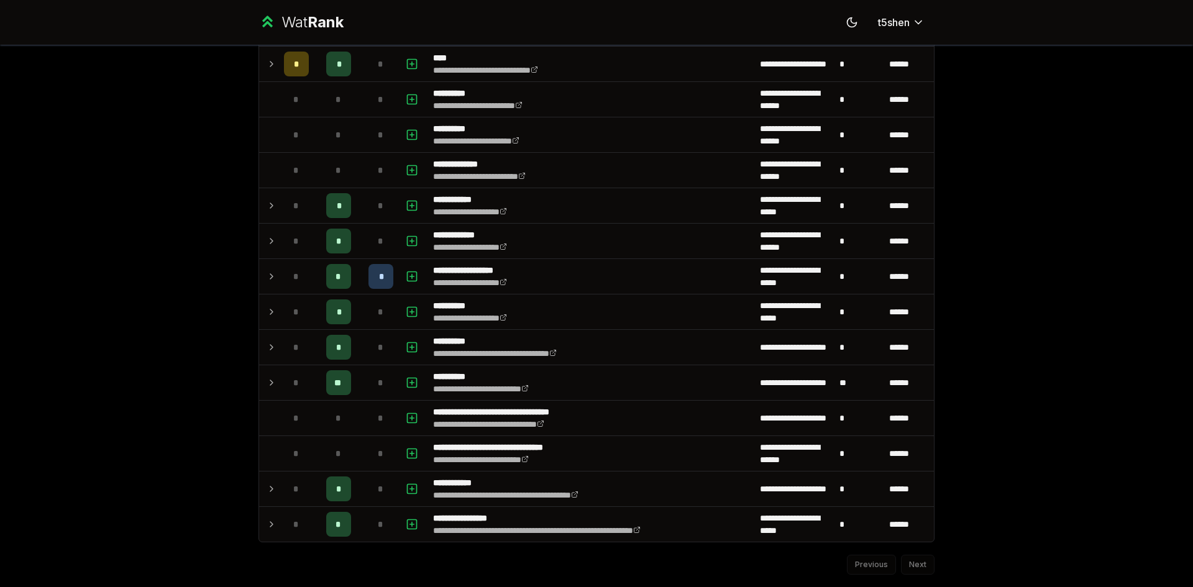
scroll to position [1218, 0]
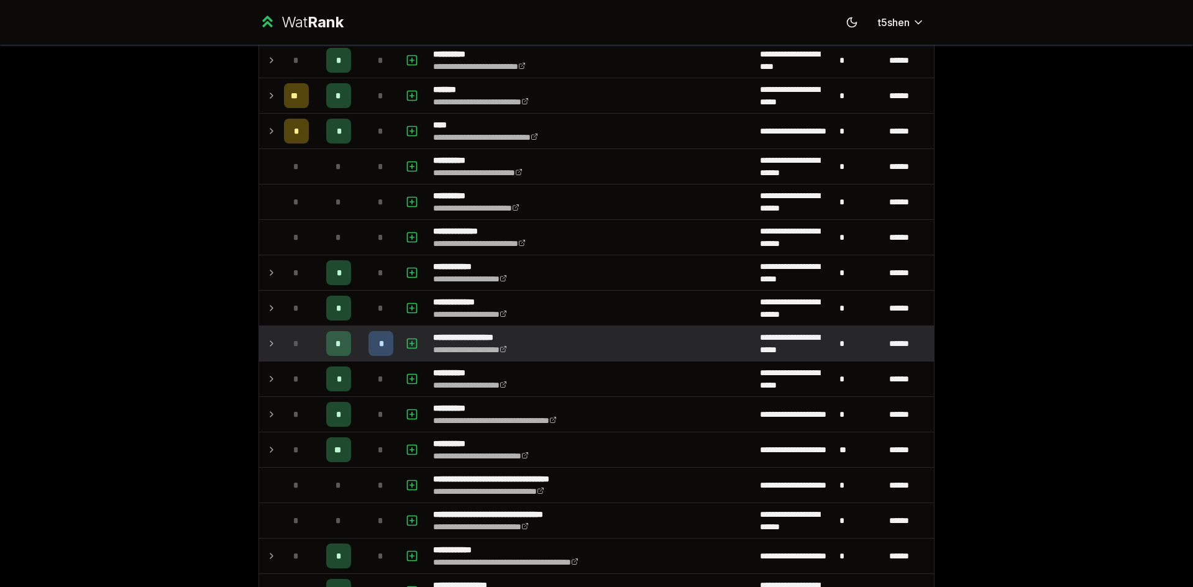
click at [553, 340] on td "**********" at bounding box center [591, 343] width 327 height 35
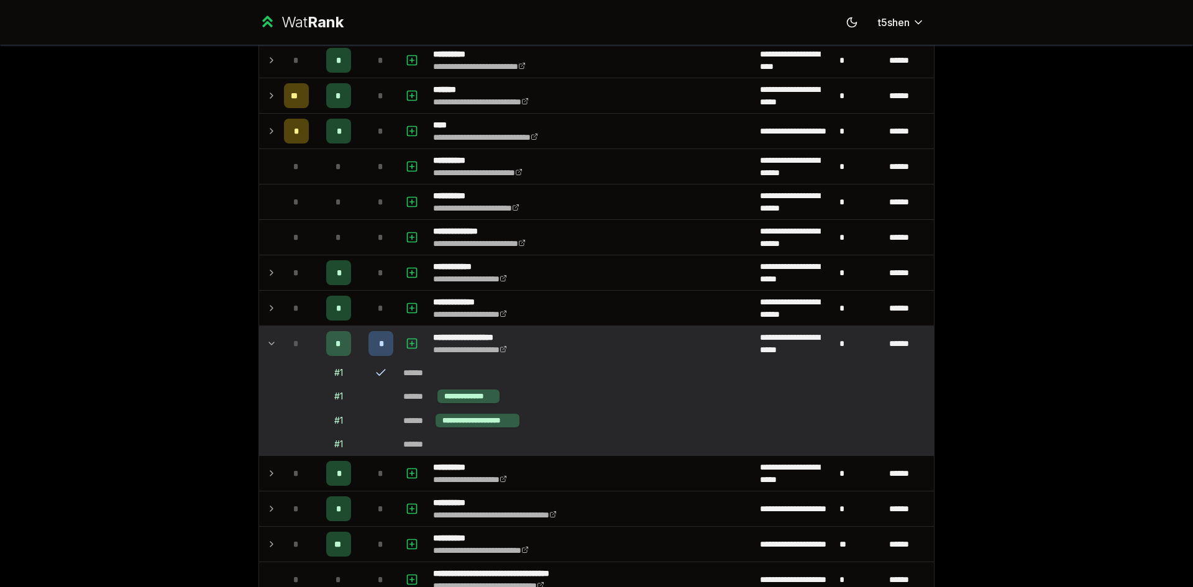
click at [375, 373] on icon at bounding box center [381, 373] width 12 height 12
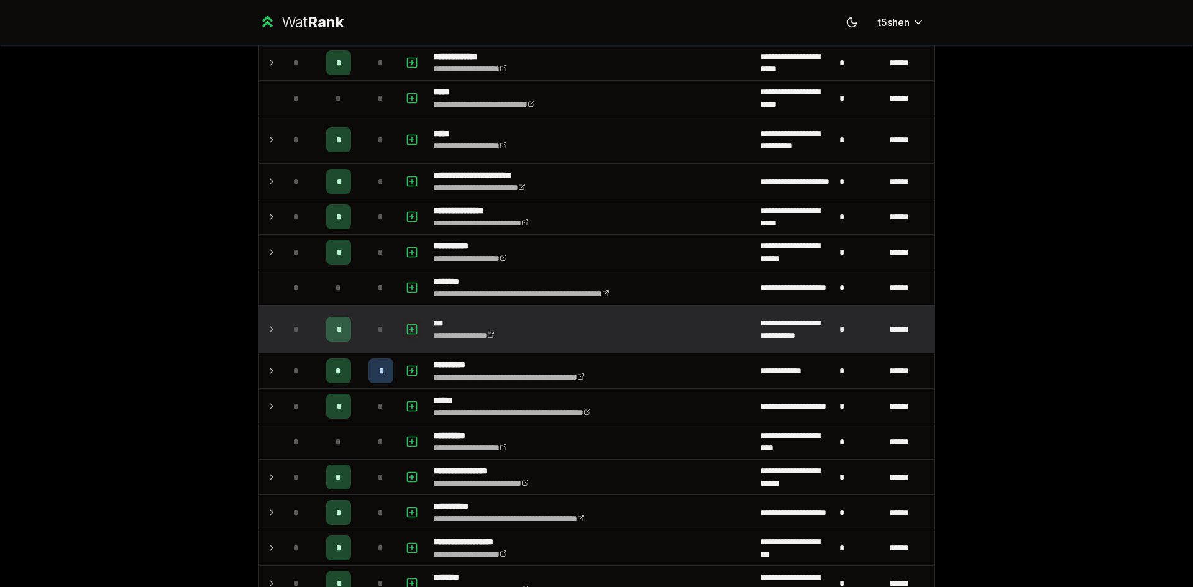
scroll to position [596, 0]
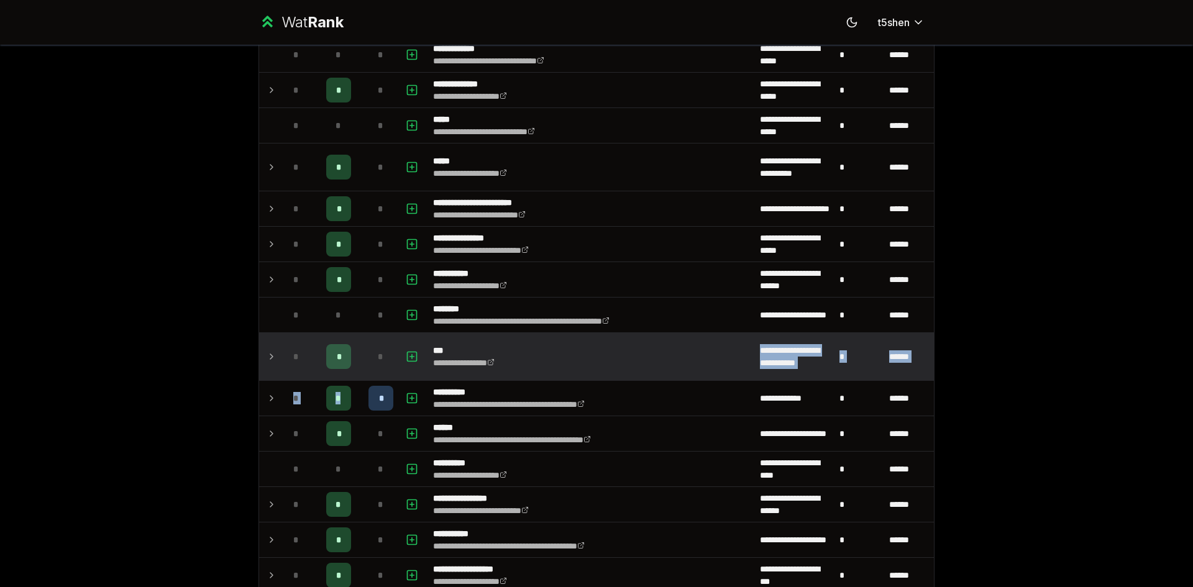
drag, startPoint x: 353, startPoint y: 390, endPoint x: 545, endPoint y: 374, distance: 192.8
click at [540, 374] on tbody "**********" at bounding box center [596, 438] width 675 height 1773
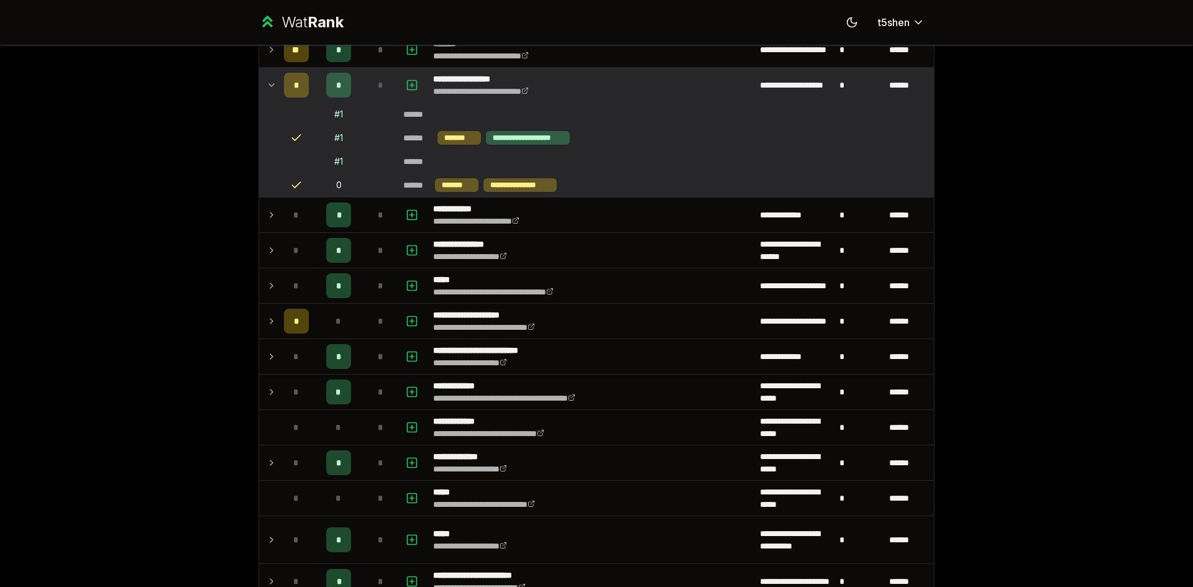
click at [171, 316] on div "**********" at bounding box center [596, 293] width 1193 height 587
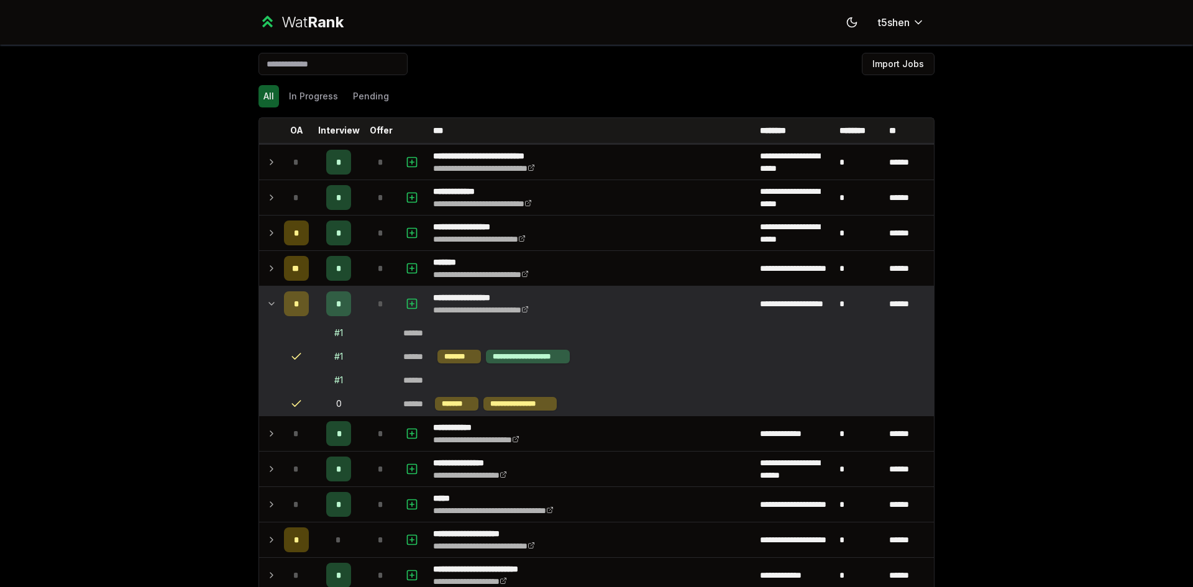
scroll to position [0, 0]
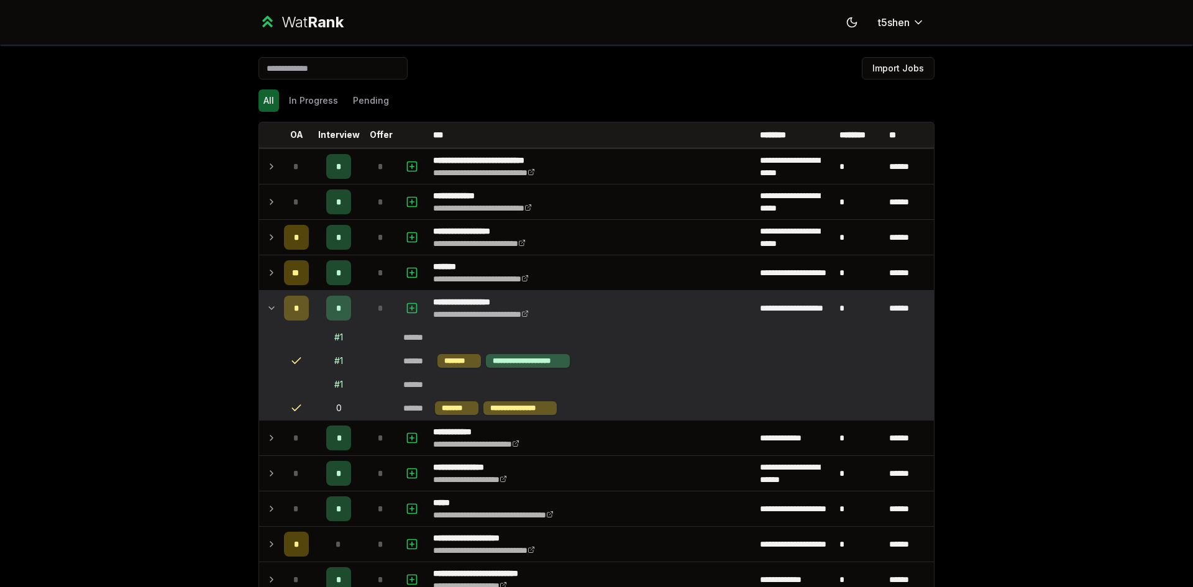
click at [882, 24] on html "**********" at bounding box center [596, 293] width 1193 height 587
click at [885, 25] on html "**********" at bounding box center [596, 293] width 1193 height 587
click at [314, 71] on input at bounding box center [333, 68] width 149 height 22
drag, startPoint x: 489, startPoint y: 76, endPoint x: 714, endPoint y: 45, distance: 226.5
click at [506, 74] on div "Import Jobs" at bounding box center [597, 70] width 676 height 27
